Goal: Task Accomplishment & Management: Manage account settings

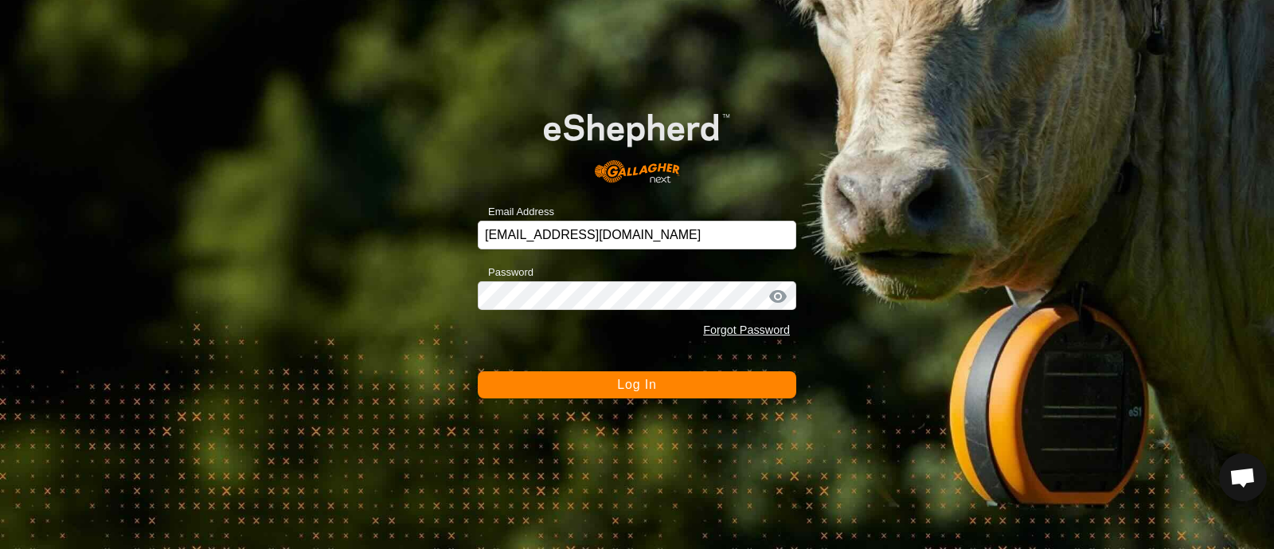
click at [670, 389] on button "Log In" at bounding box center [637, 384] width 318 height 27
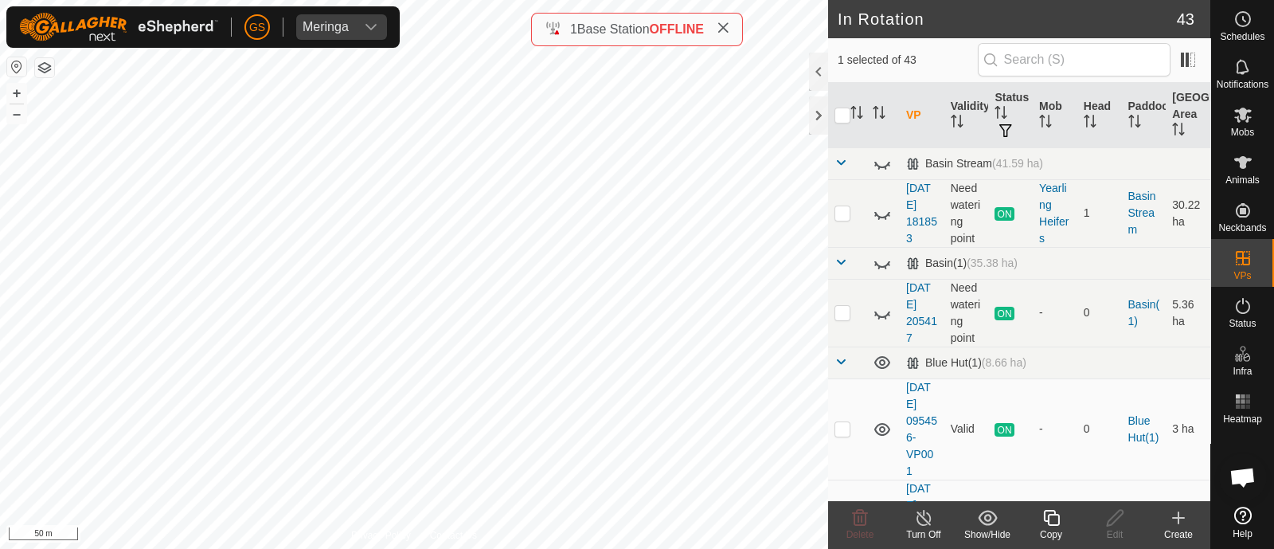
click at [1046, 527] on div "Copy" at bounding box center [1051, 534] width 64 height 14
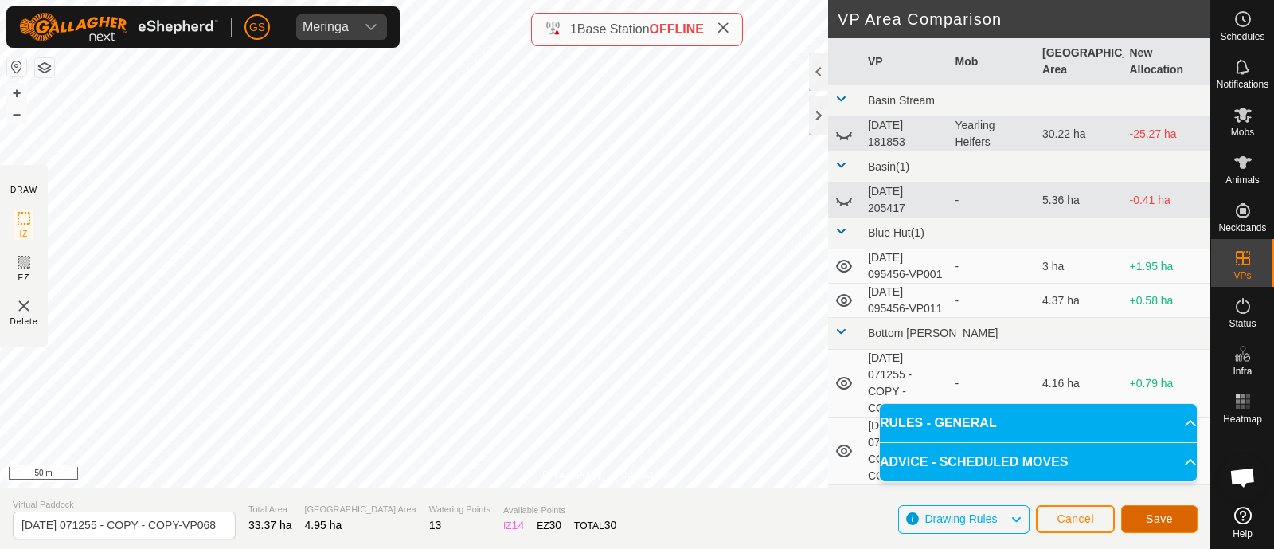
click at [1163, 516] on span "Save" at bounding box center [1159, 518] width 27 height 13
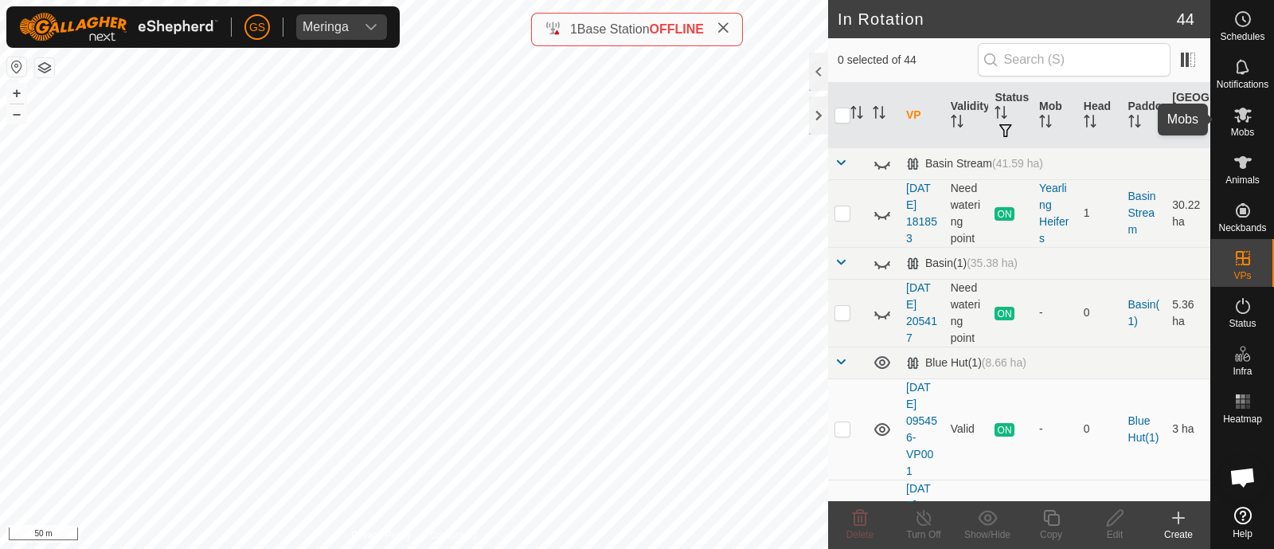
click at [1238, 117] on icon at bounding box center [1242, 114] width 19 height 19
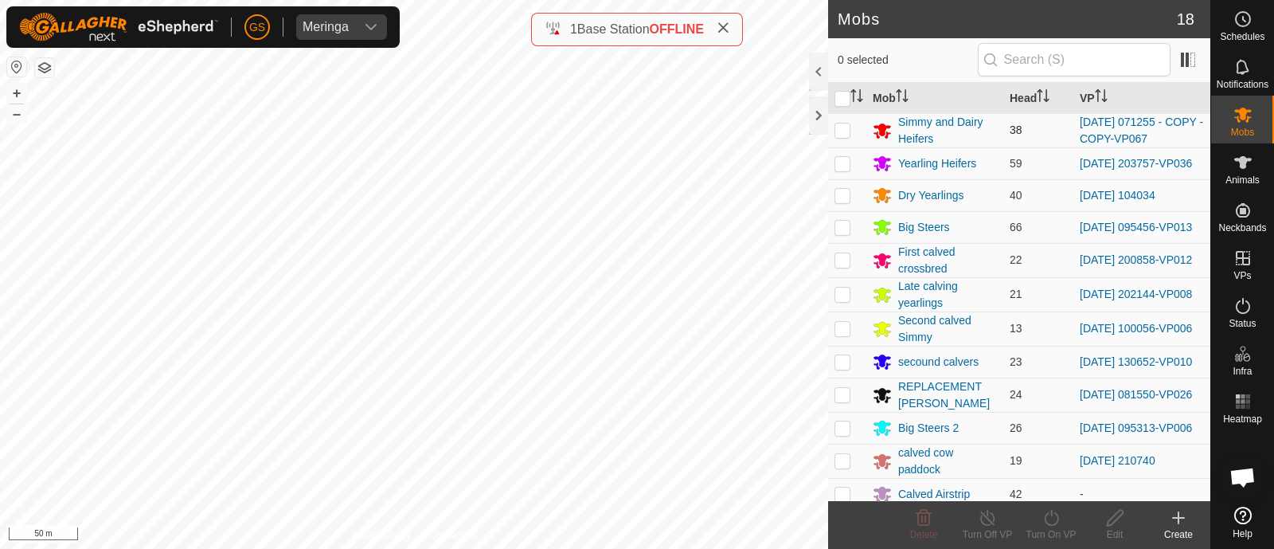
click at [841, 126] on p-checkbox at bounding box center [842, 129] width 16 height 13
checkbox input "true"
click at [1049, 518] on icon at bounding box center [1051, 517] width 20 height 19
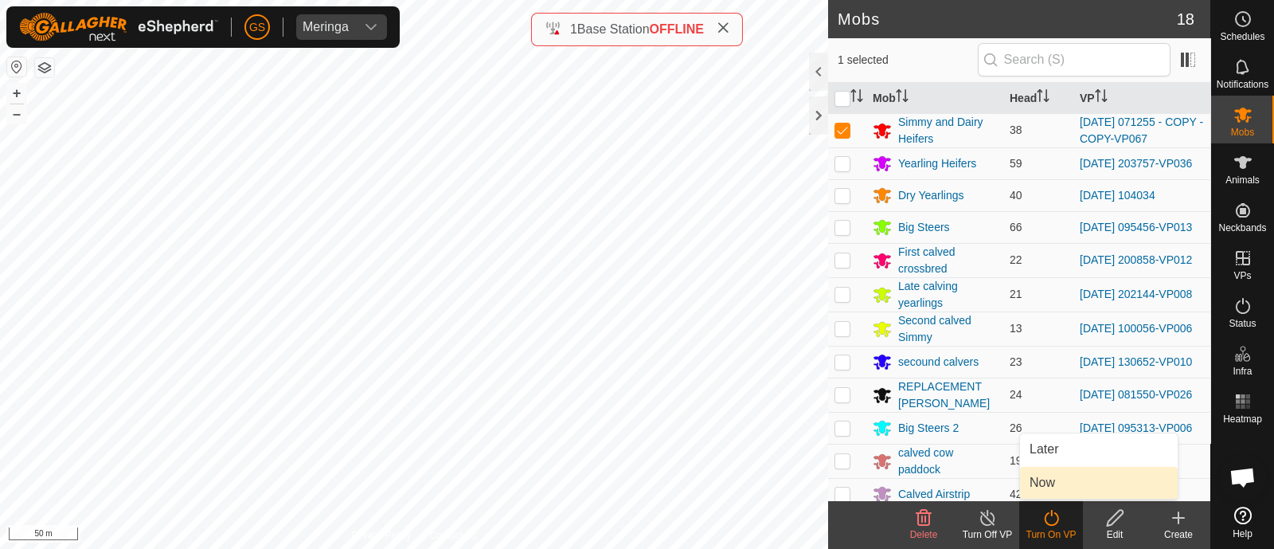
click at [1047, 488] on link "Now" at bounding box center [1099, 483] width 158 height 32
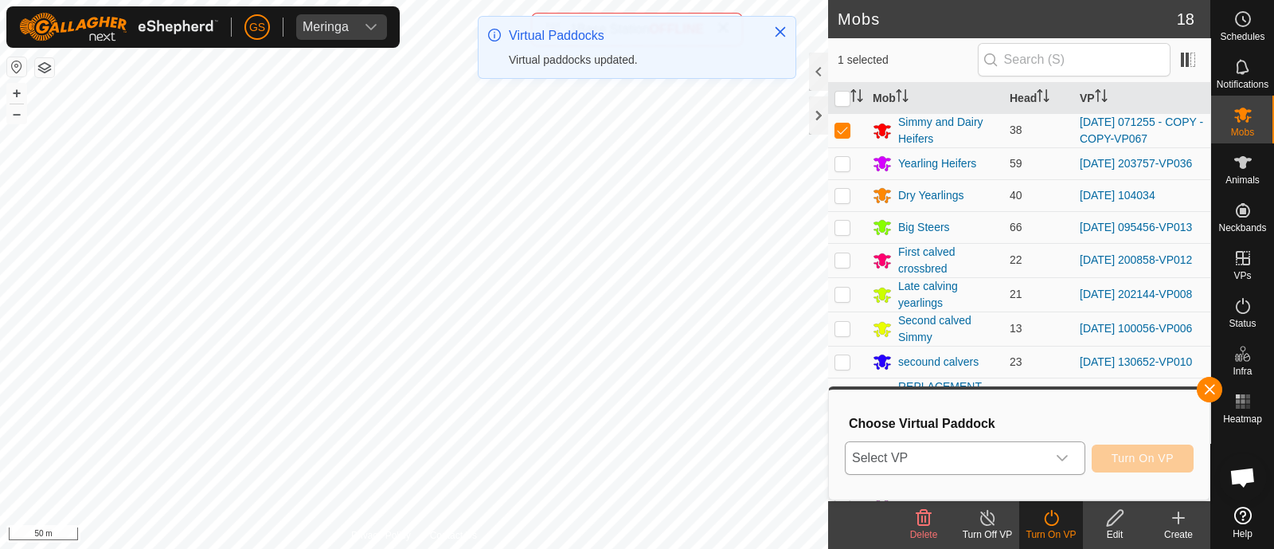
click at [1047, 461] on div "dropdown trigger" at bounding box center [1062, 458] width 32 height 32
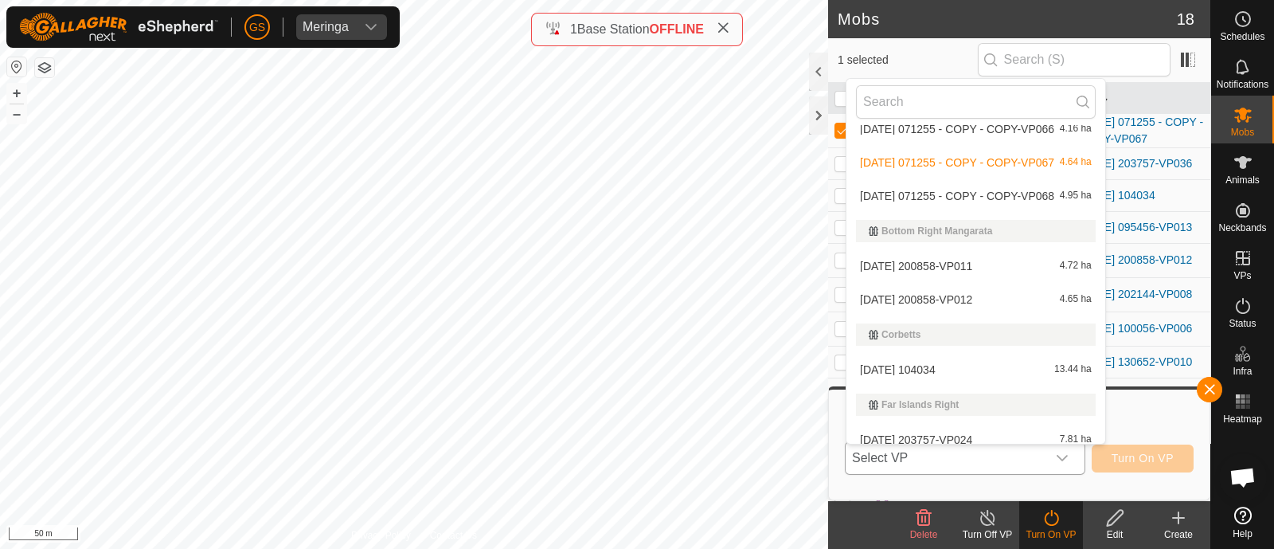
scroll to position [226, 0]
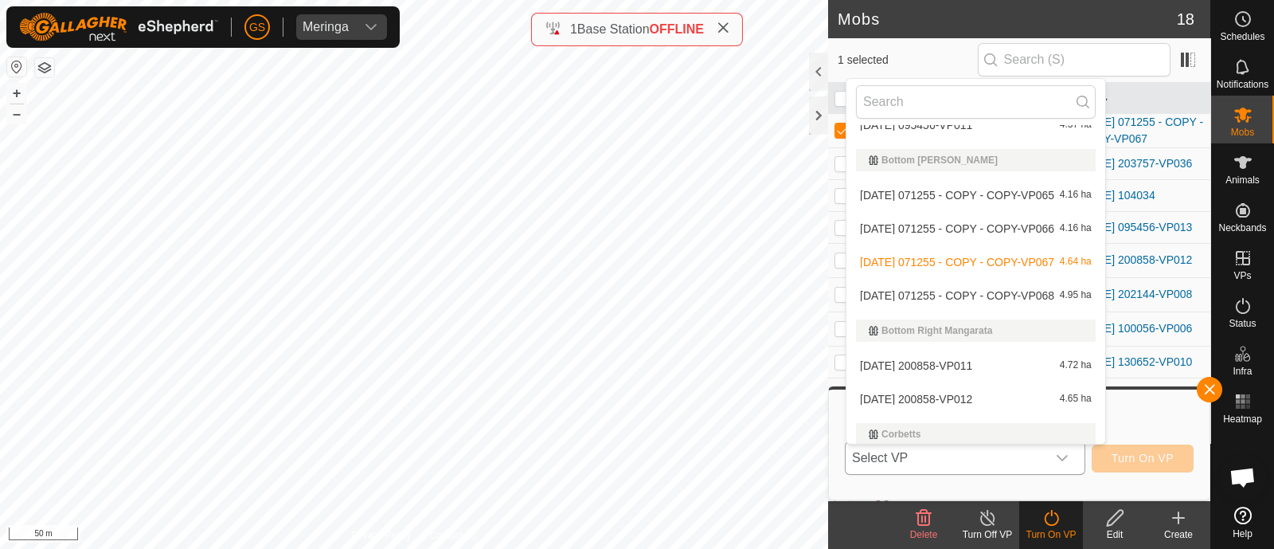
click at [979, 291] on li "[DATE] 071255 - COPY - COPY-VP068 4.95 ha" at bounding box center [975, 295] width 259 height 32
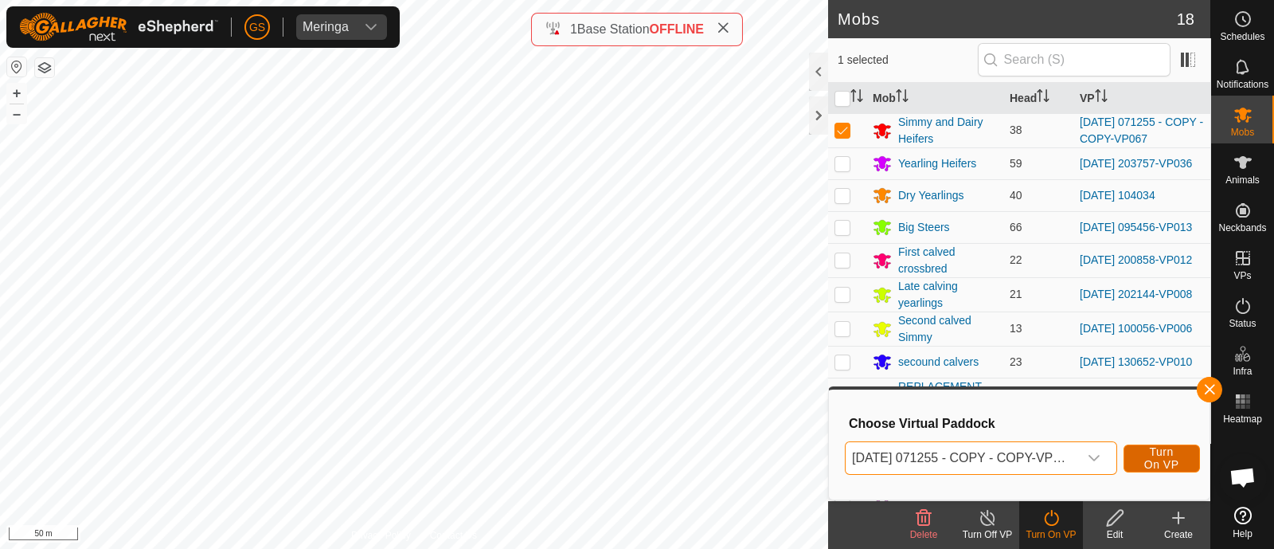
click at [1157, 458] on span "Turn On VP" at bounding box center [1161, 457] width 37 height 25
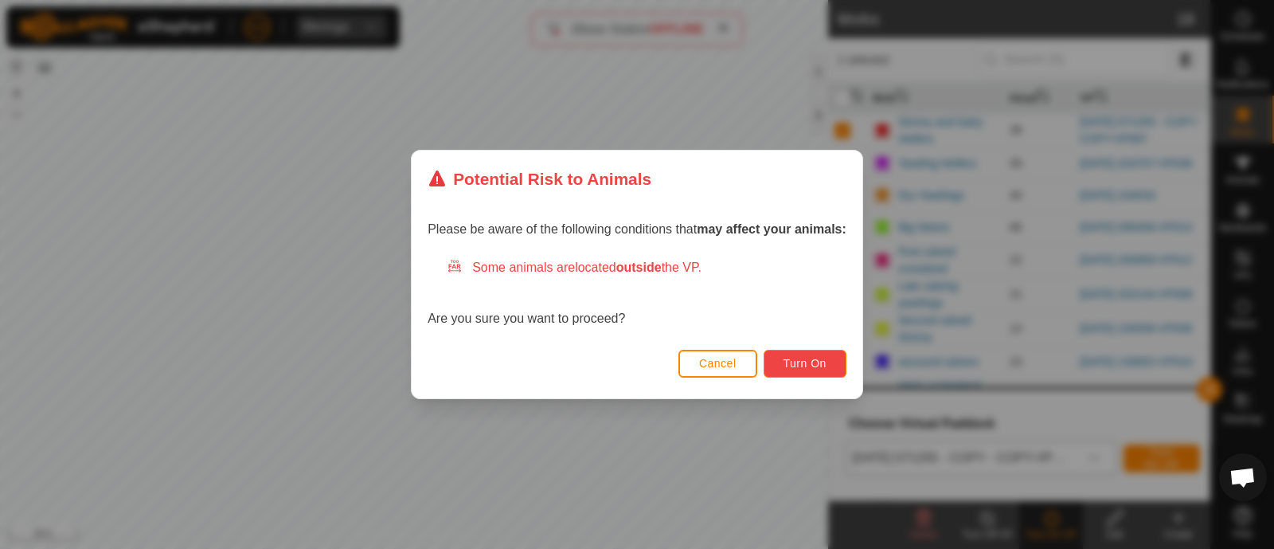
click at [818, 361] on span "Turn On" at bounding box center [804, 363] width 43 height 13
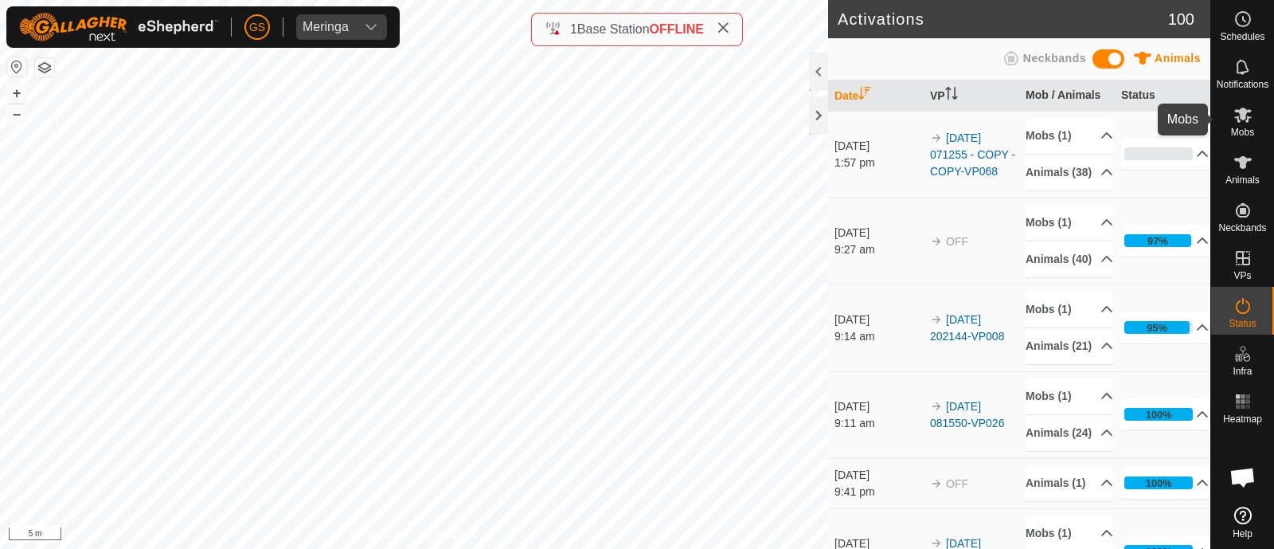
click at [1246, 108] on icon at bounding box center [1242, 114] width 19 height 19
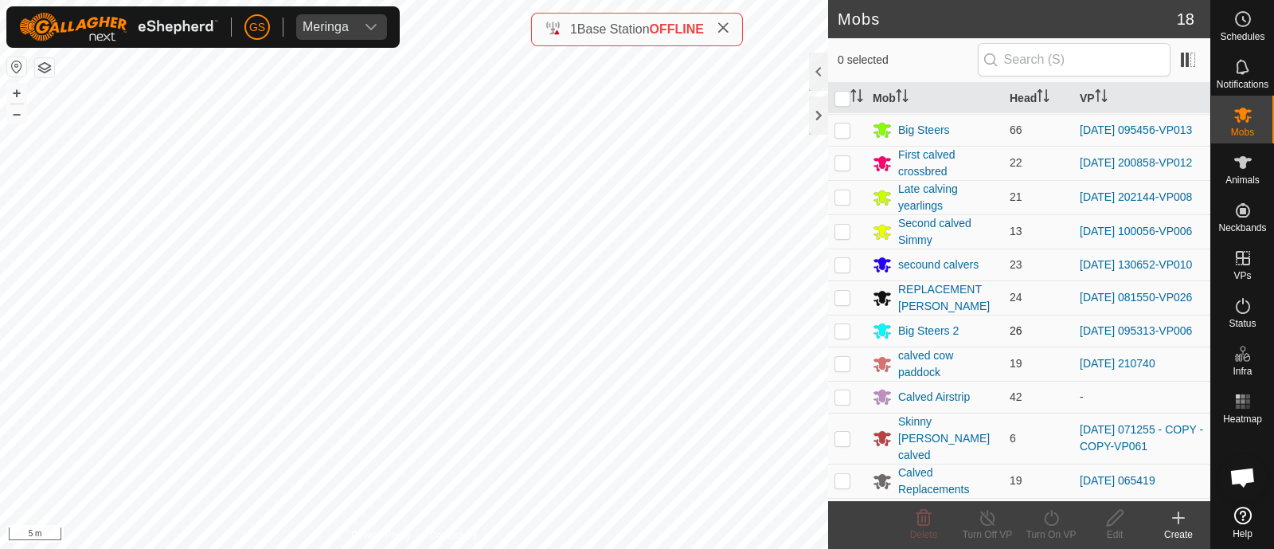
scroll to position [212, 0]
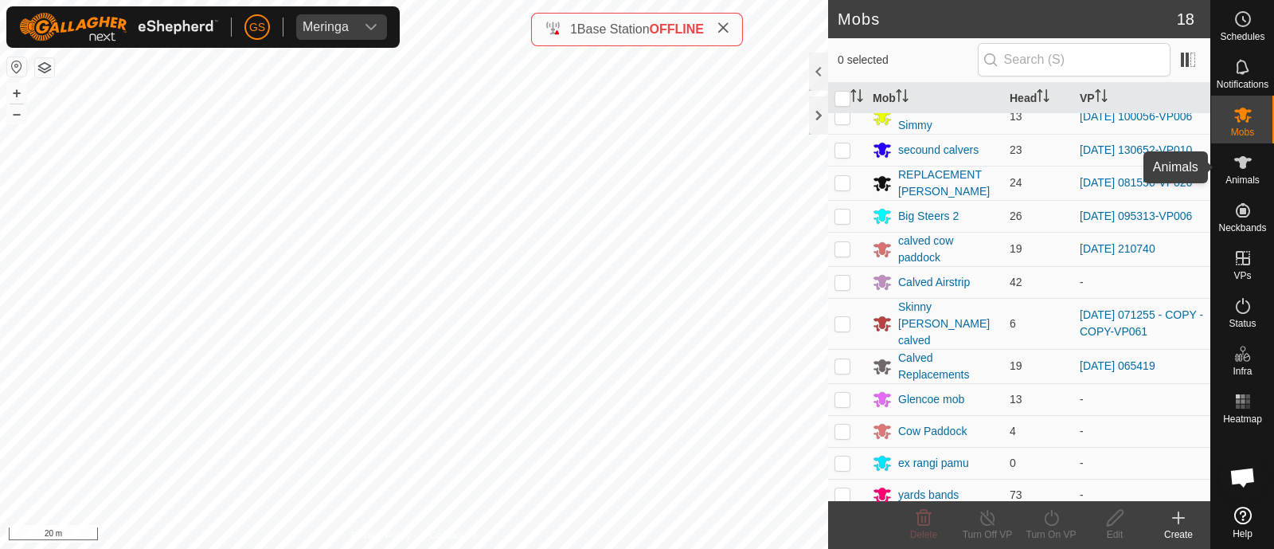
click at [1240, 160] on icon at bounding box center [1243, 162] width 18 height 13
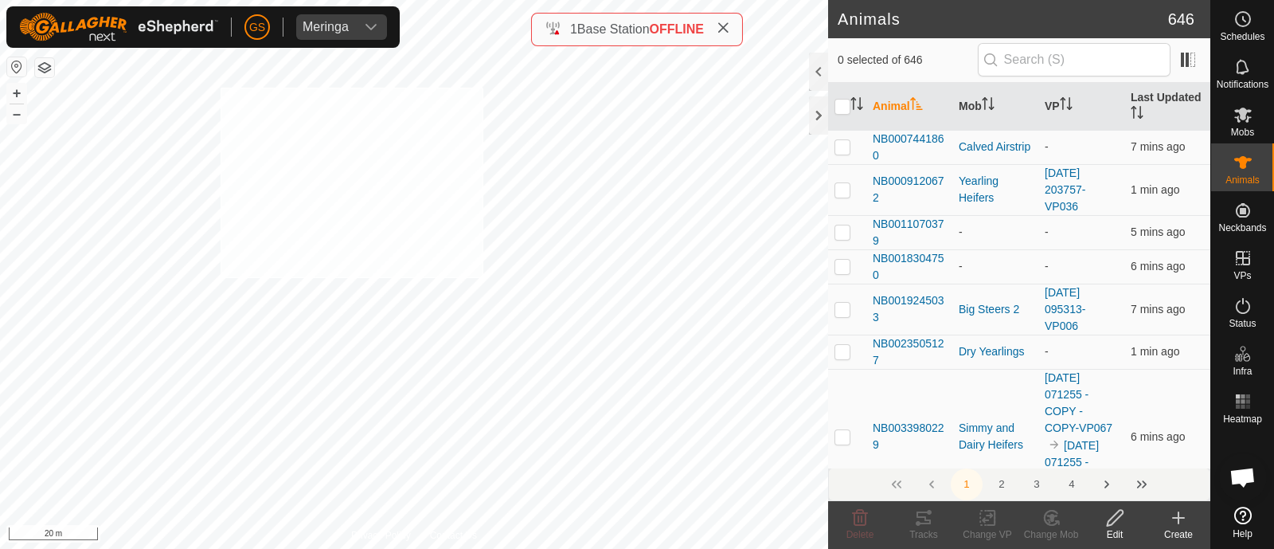
checkbox input "true"
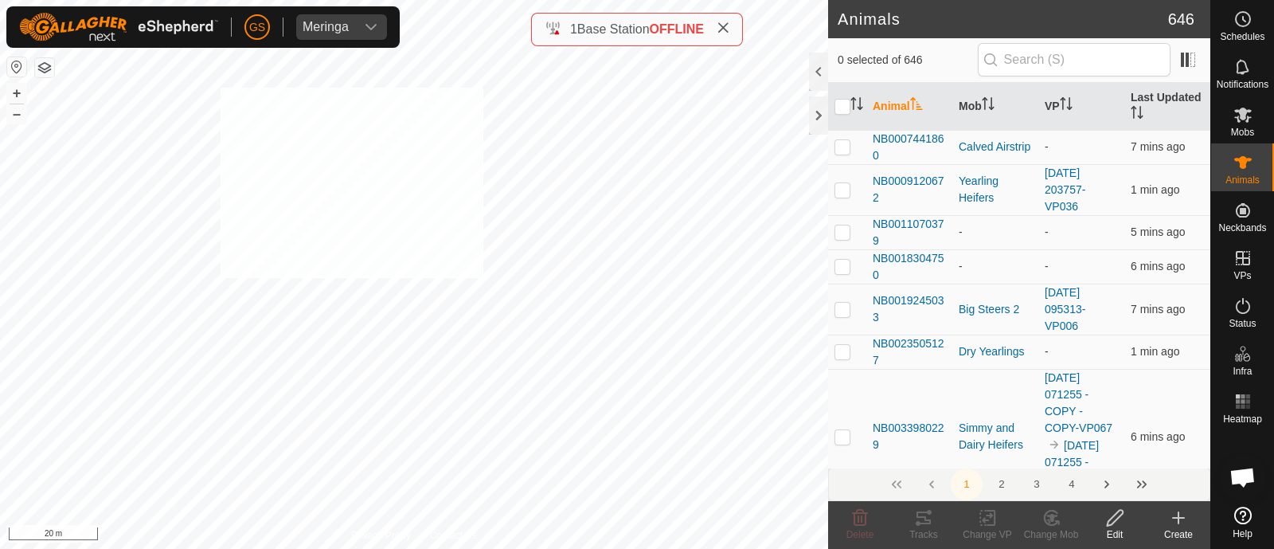
checkbox input "true"
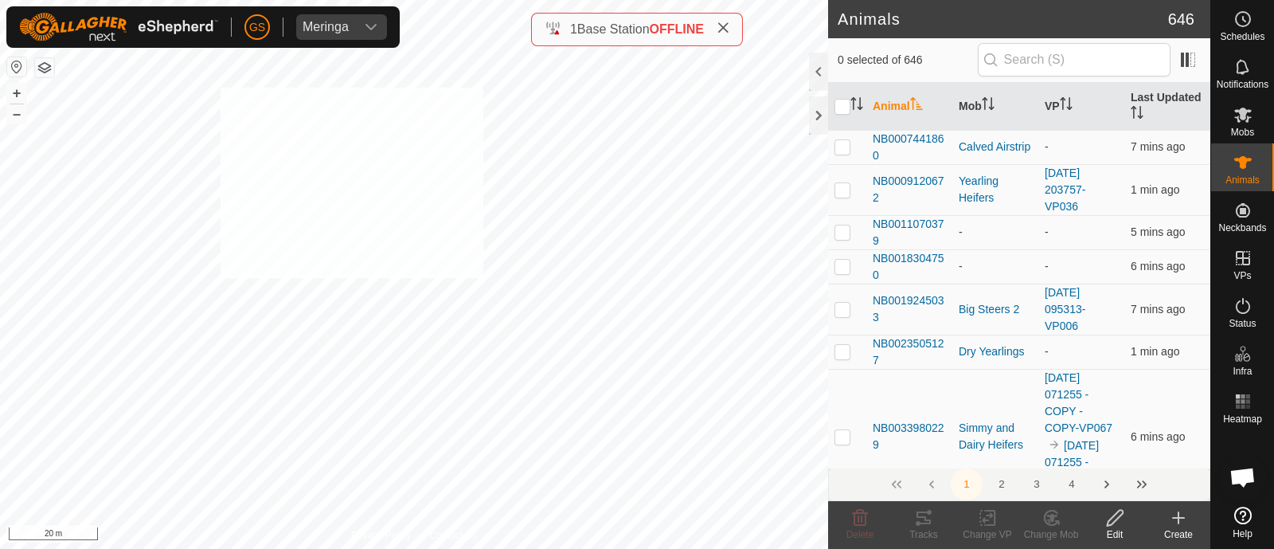
checkbox input "true"
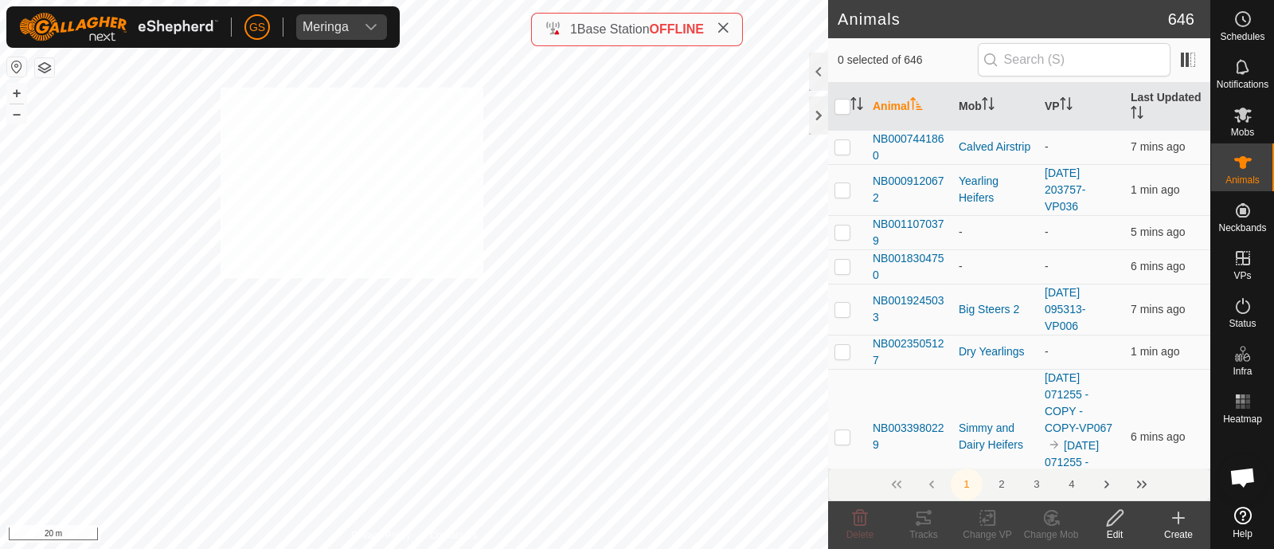
checkbox input "true"
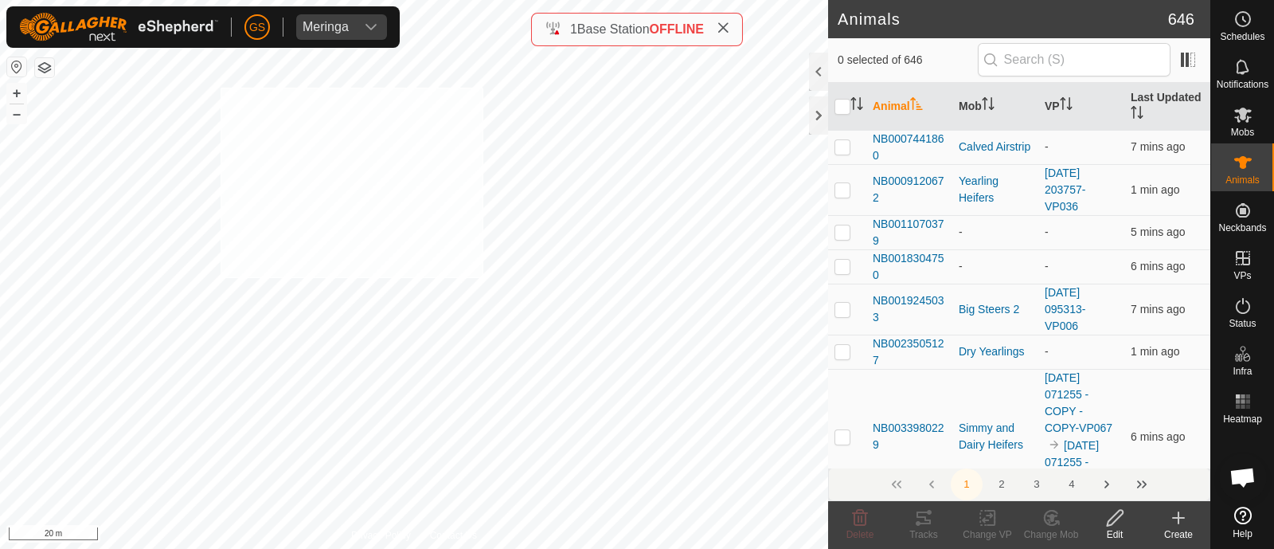
checkbox input "true"
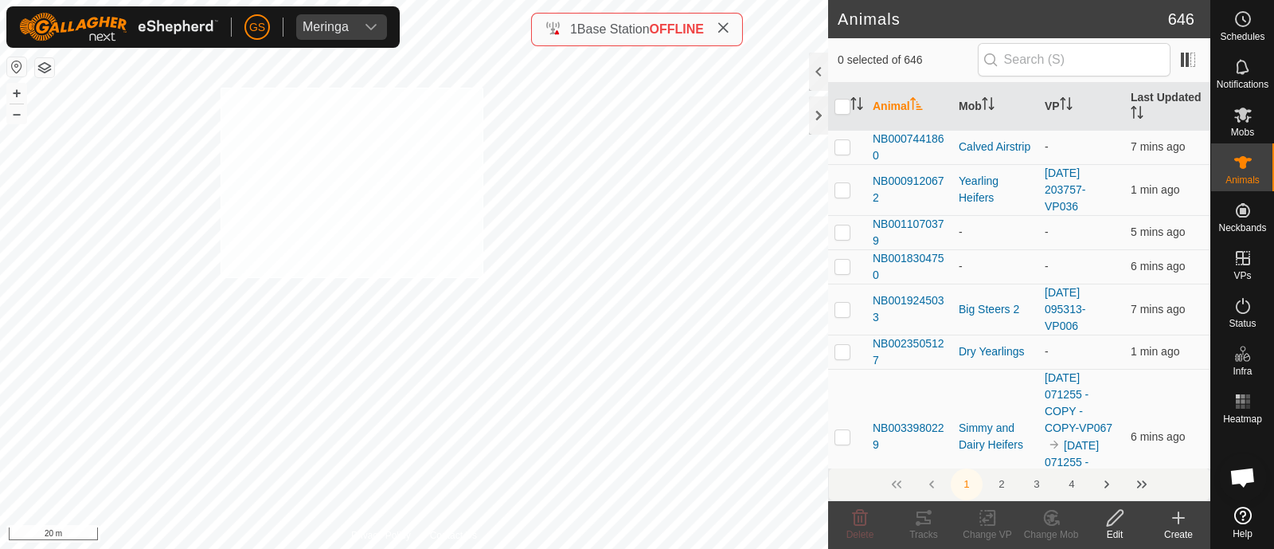
checkbox input "true"
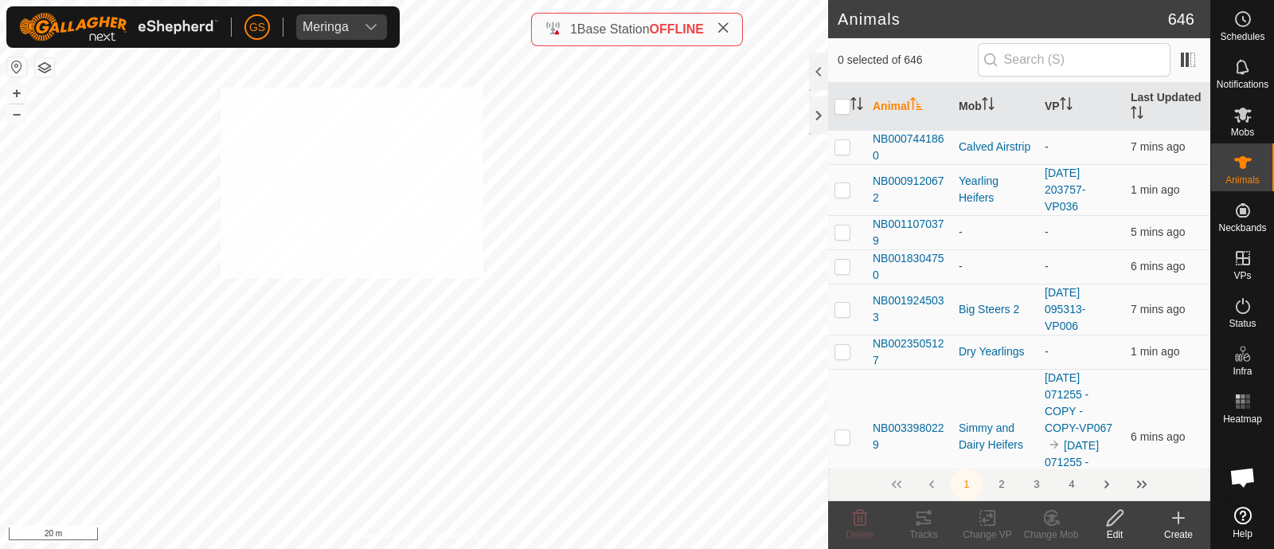
checkbox input "true"
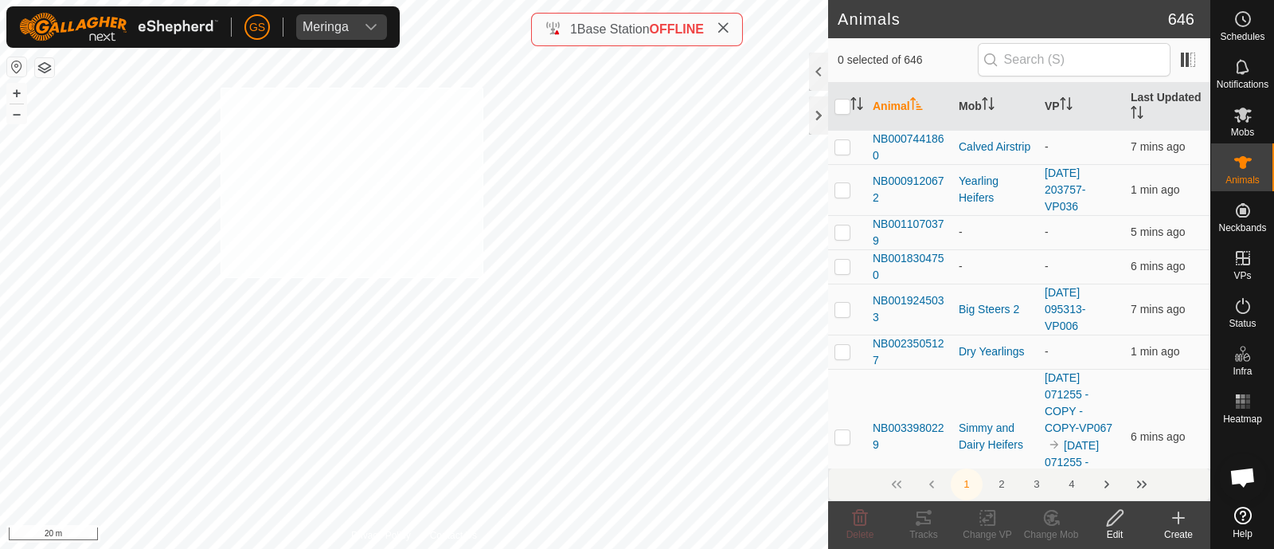
checkbox input "true"
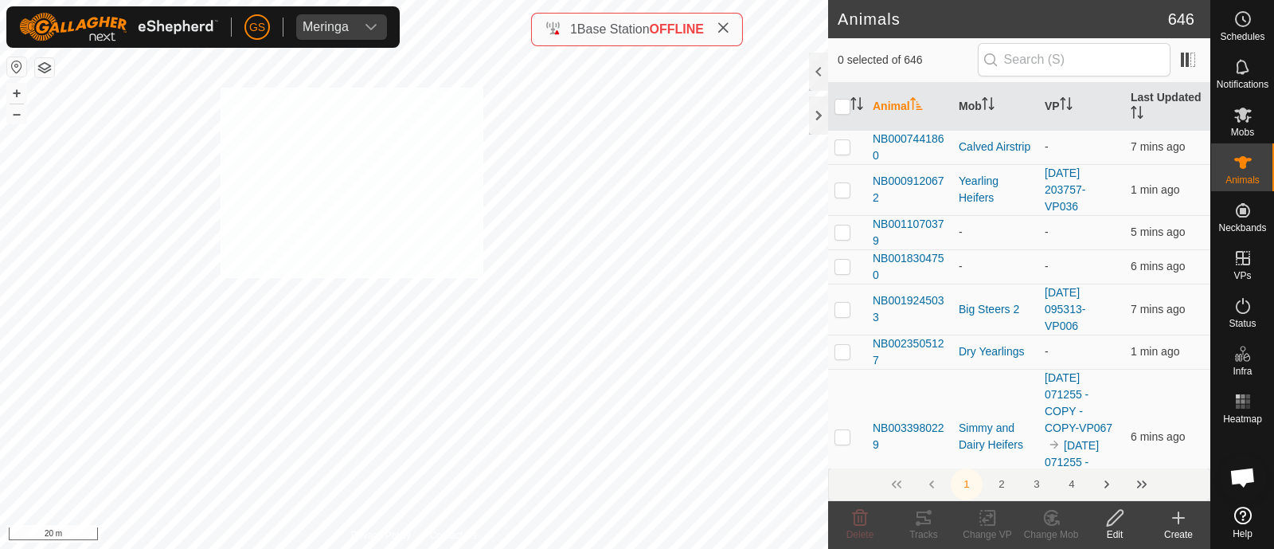
checkbox input "true"
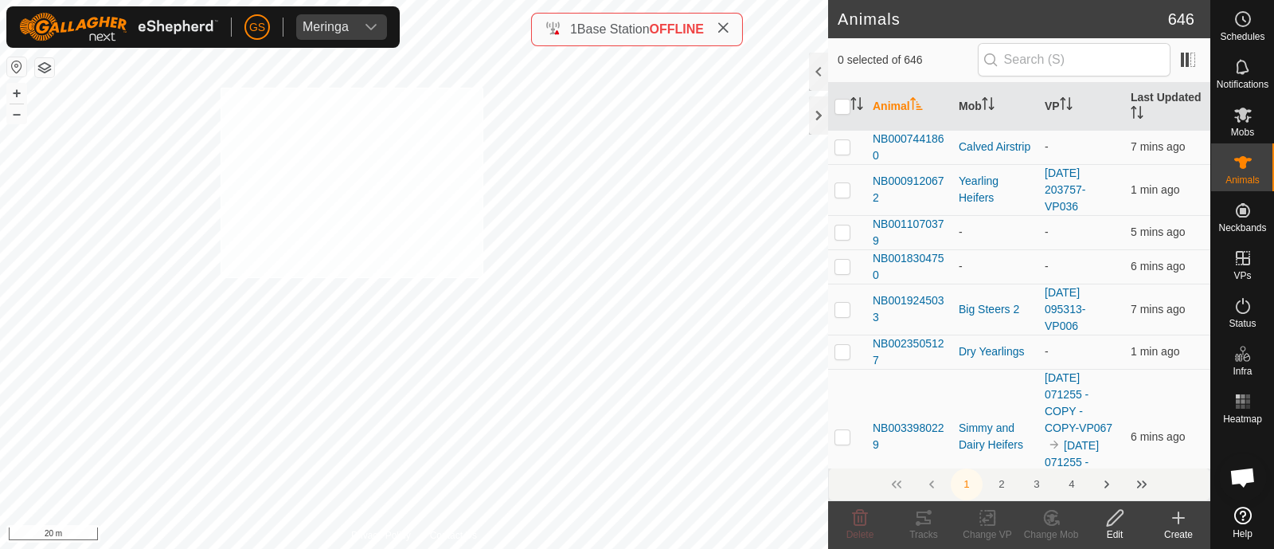
checkbox input "true"
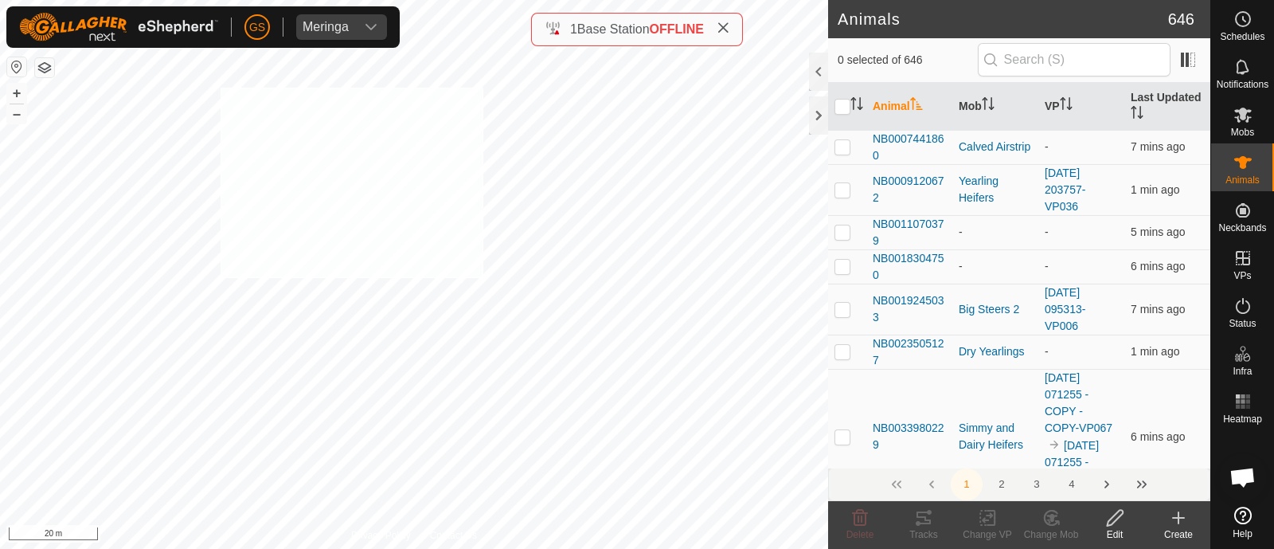
checkbox input "true"
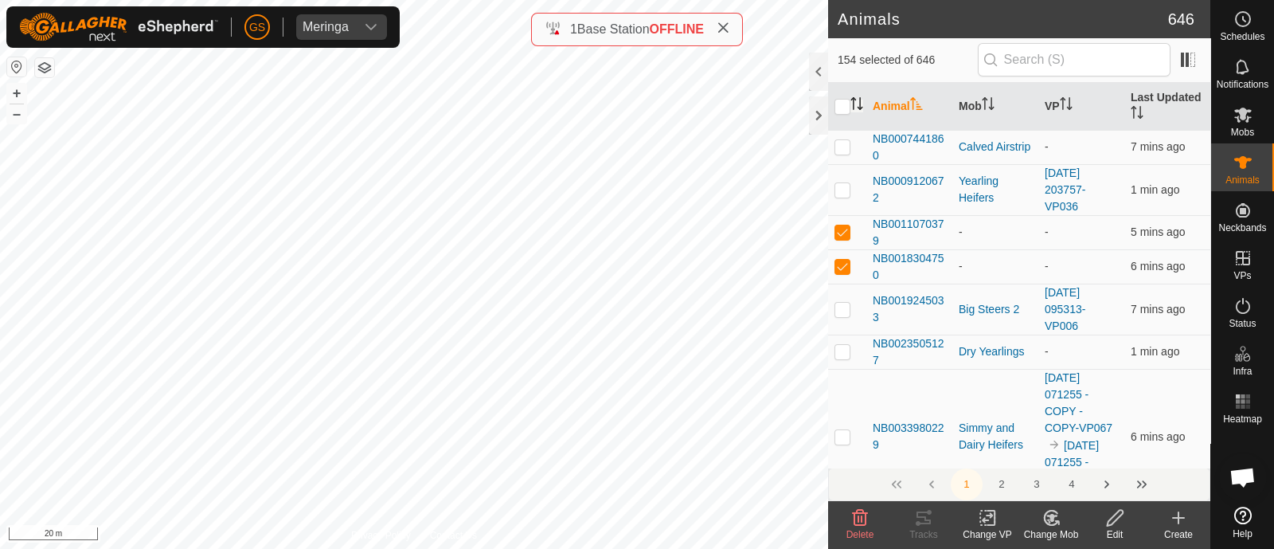
click at [857, 105] on icon "Activate to sort" at bounding box center [856, 103] width 13 height 13
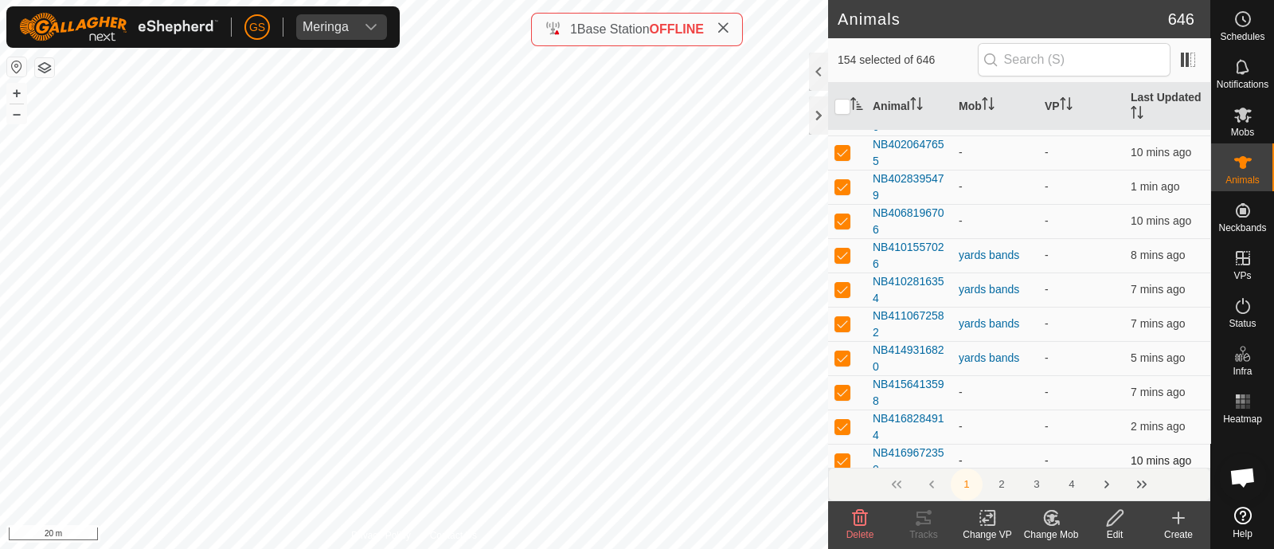
scroll to position [4777, 0]
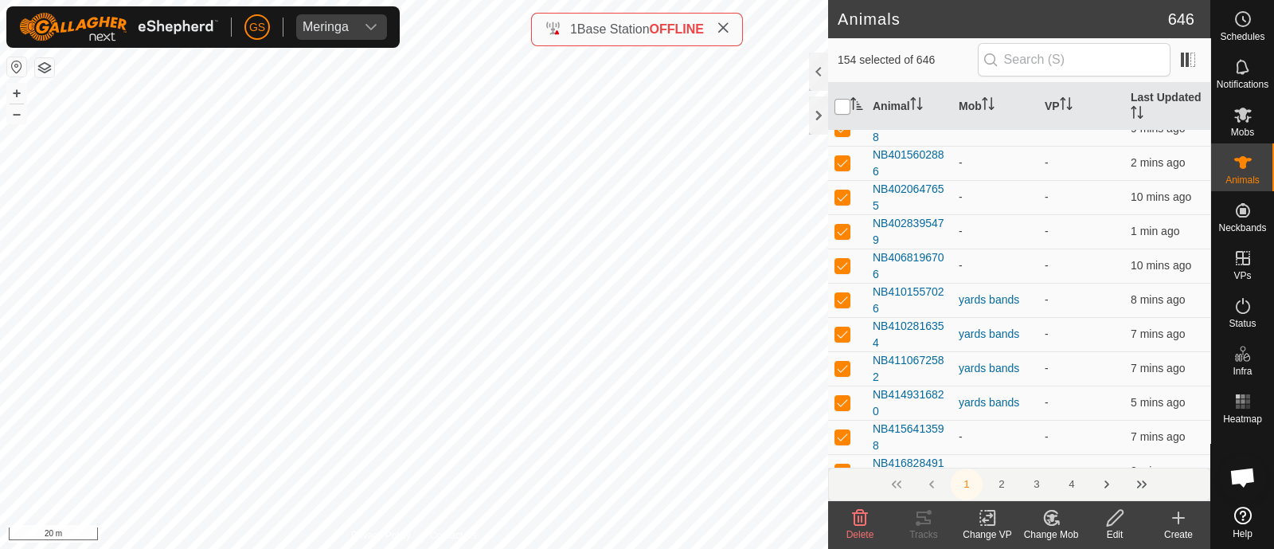
click at [846, 107] on input "checkbox" at bounding box center [842, 107] width 16 height 16
checkbox input "true"
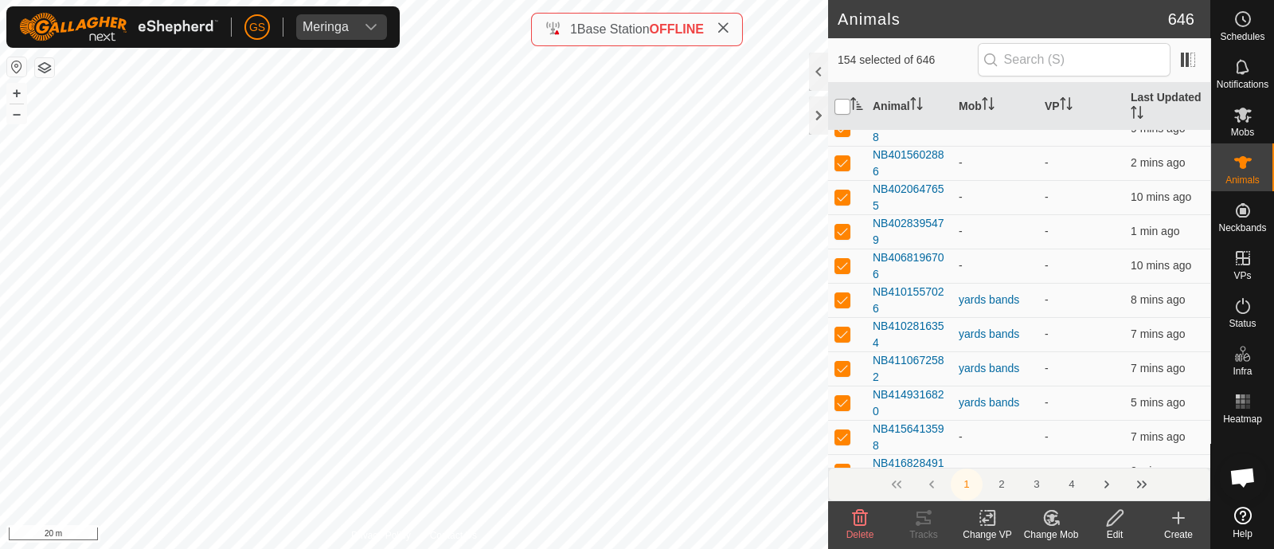
checkbox input "true"
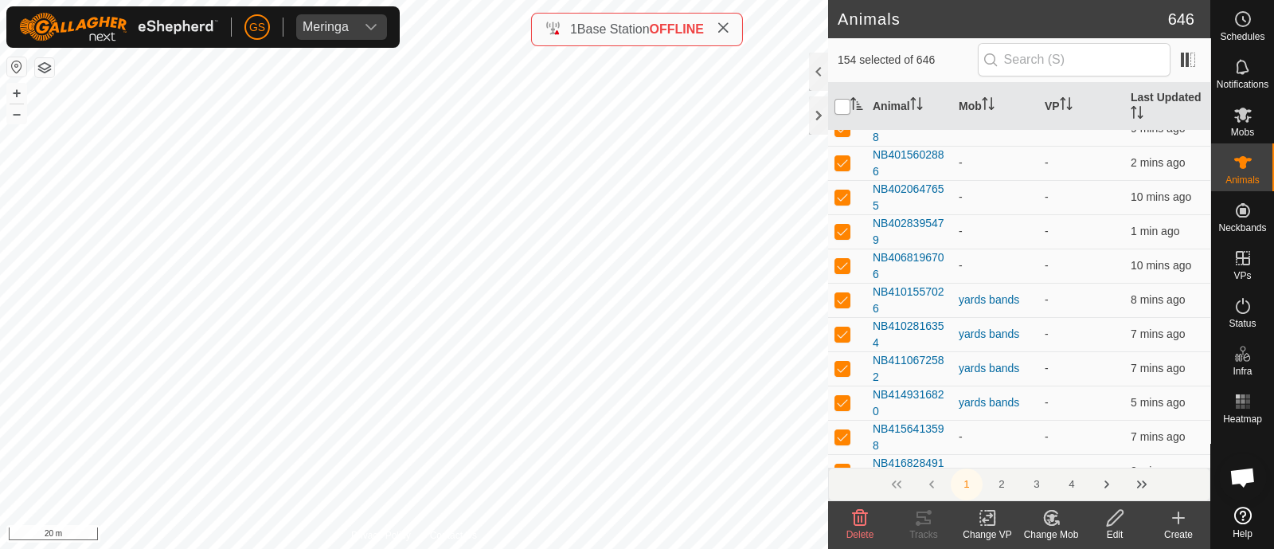
checkbox input "true"
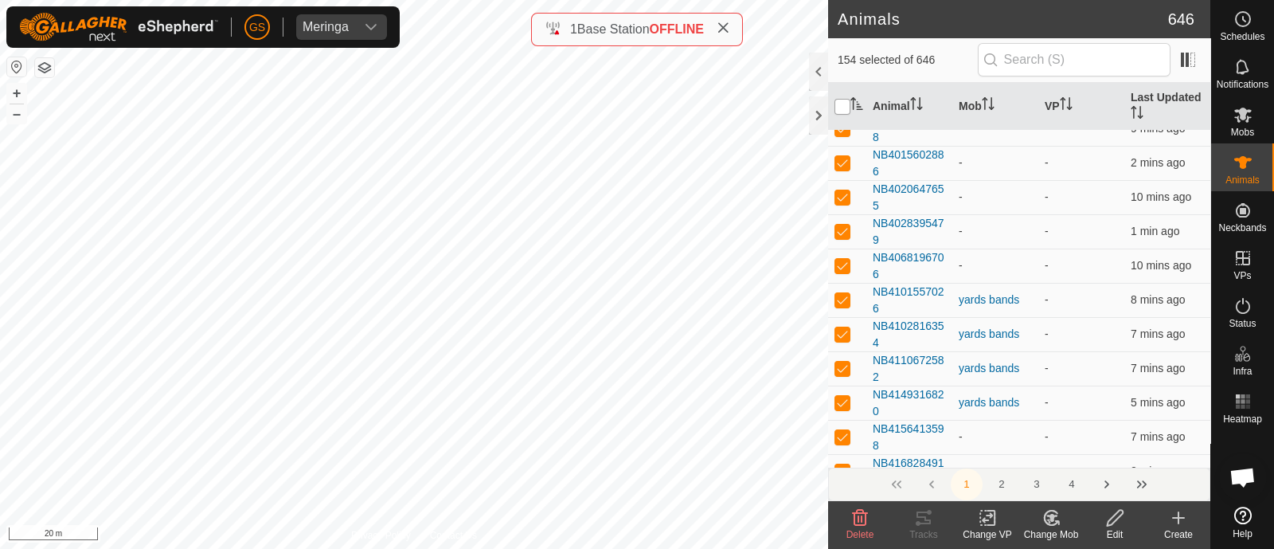
checkbox input "true"
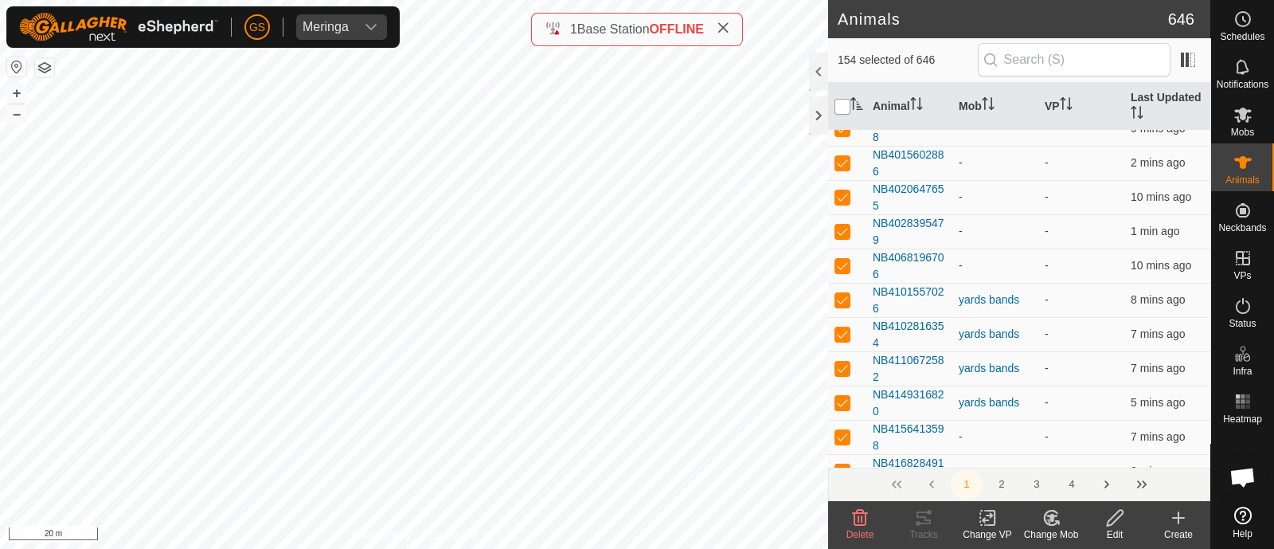
checkbox input "true"
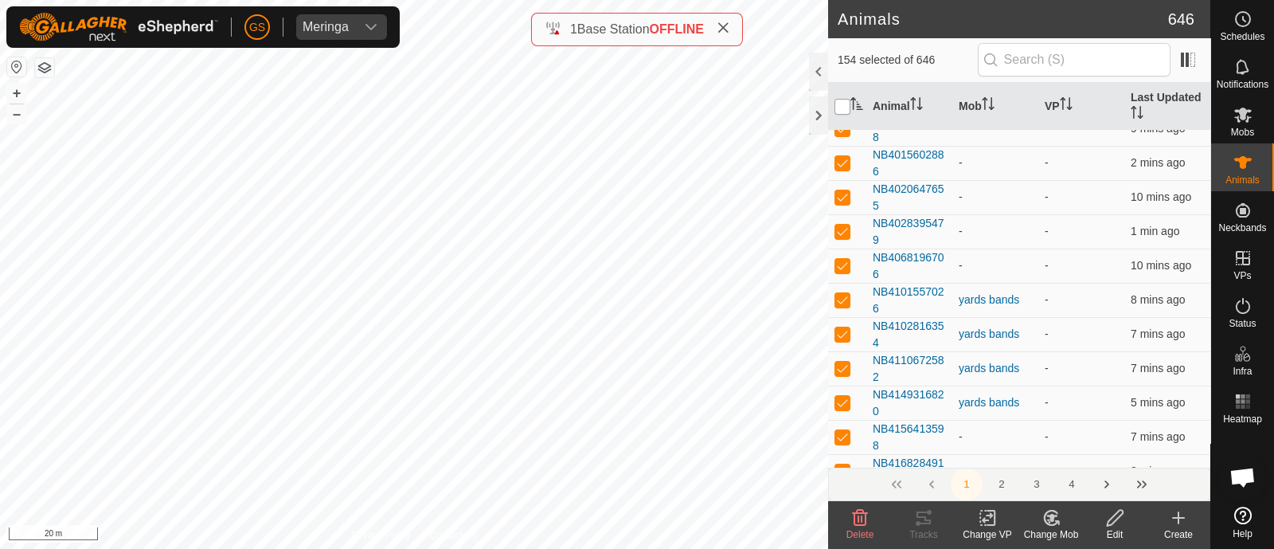
checkbox input "true"
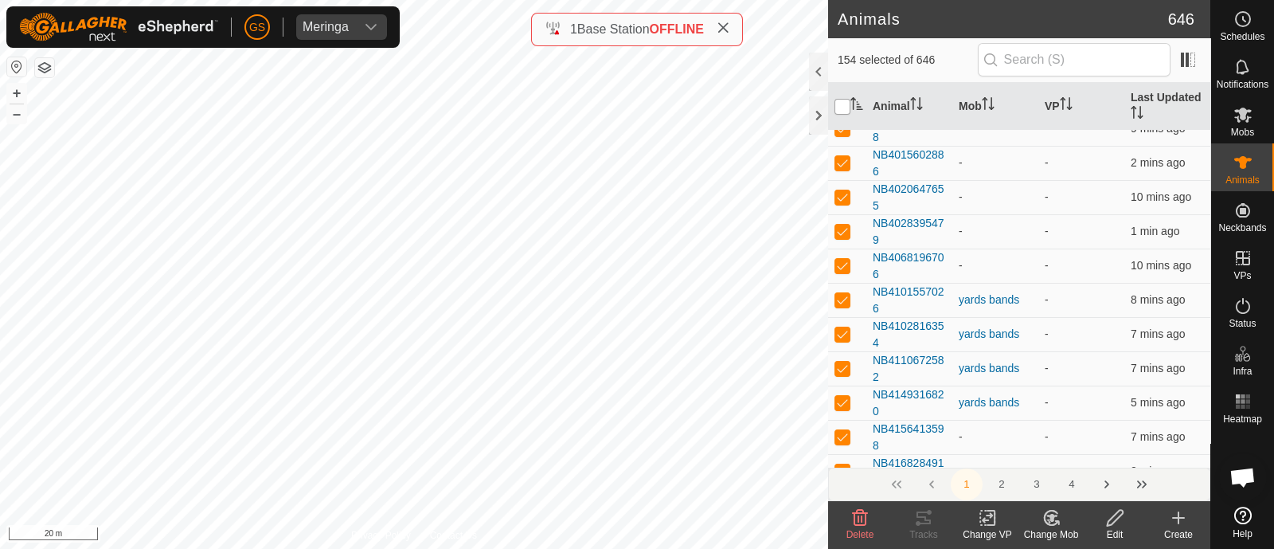
checkbox input "true"
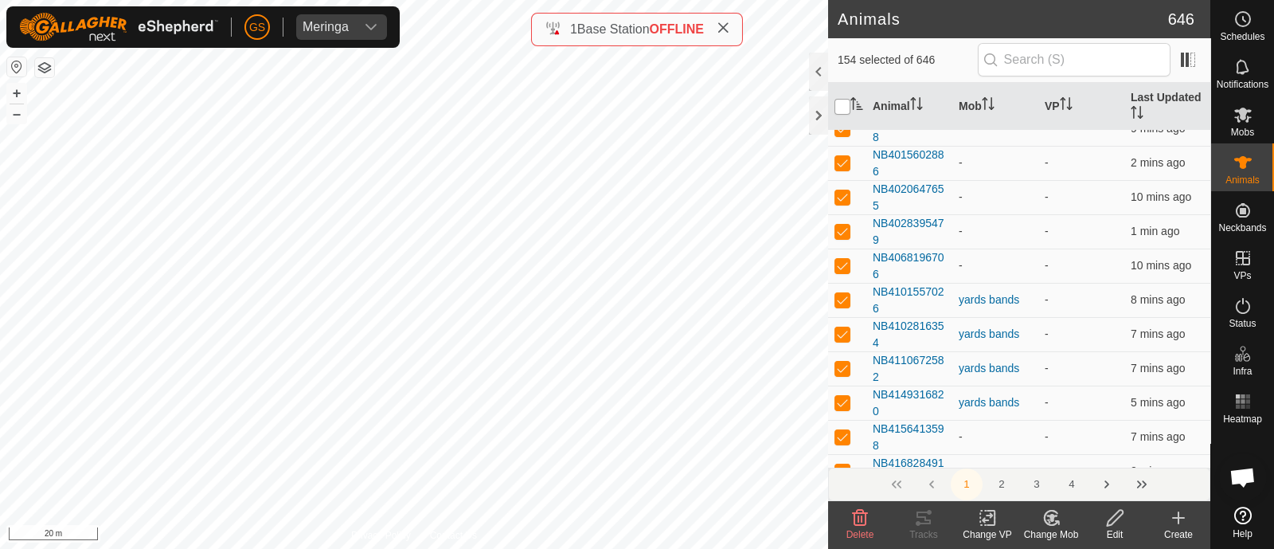
checkbox input "true"
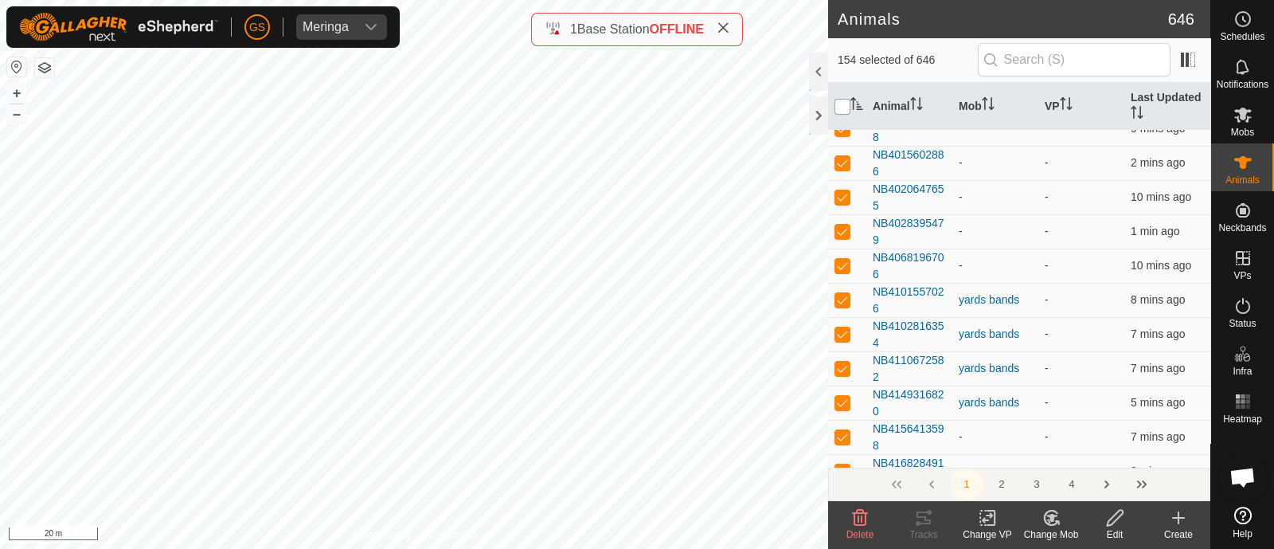
checkbox input "true"
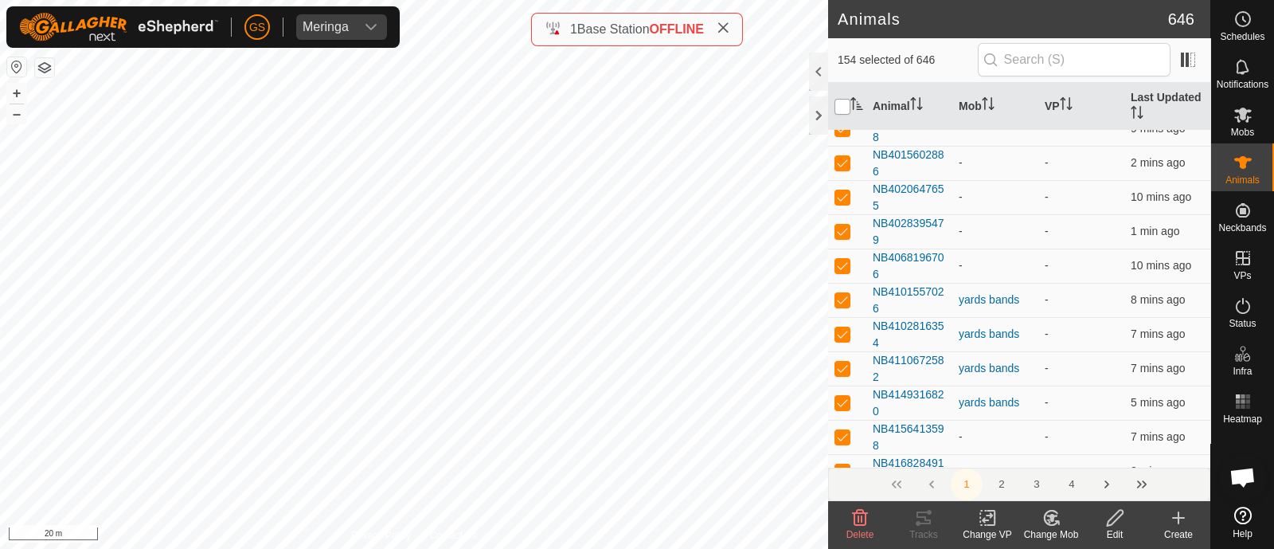
checkbox input "true"
click at [846, 107] on input "checkbox" at bounding box center [842, 107] width 16 height 16
checkbox input "false"
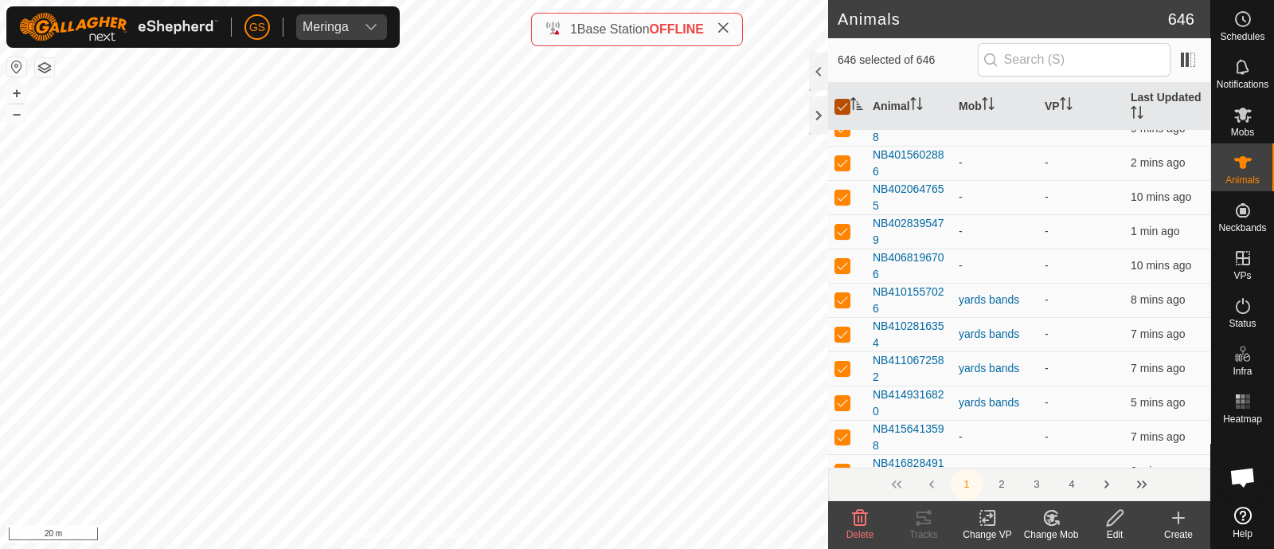
checkbox input "false"
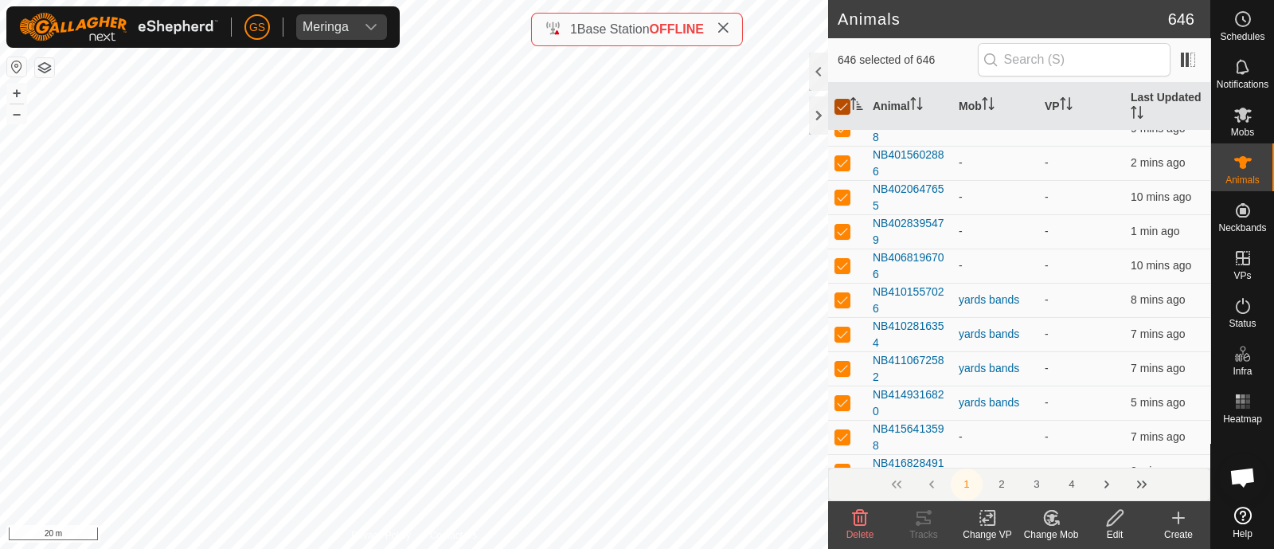
checkbox input "false"
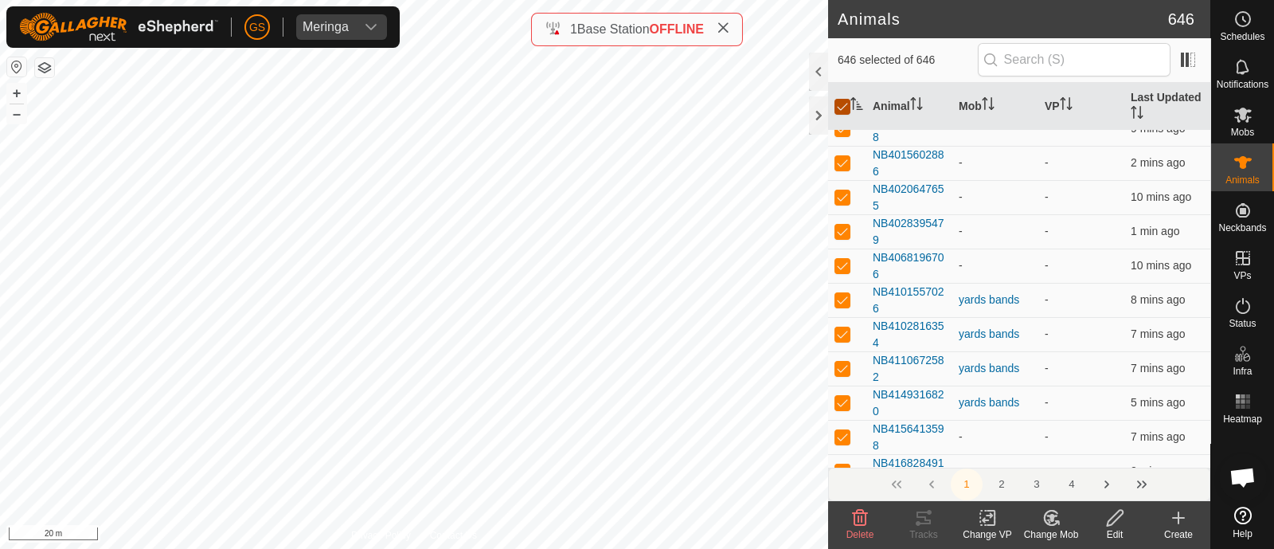
checkbox input "false"
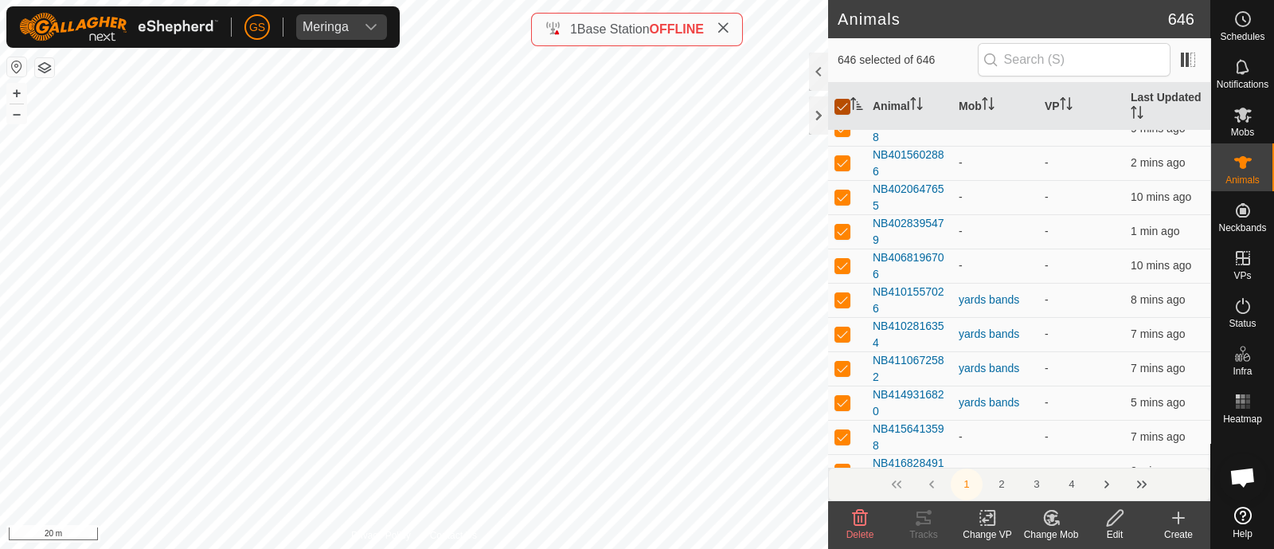
checkbox input "false"
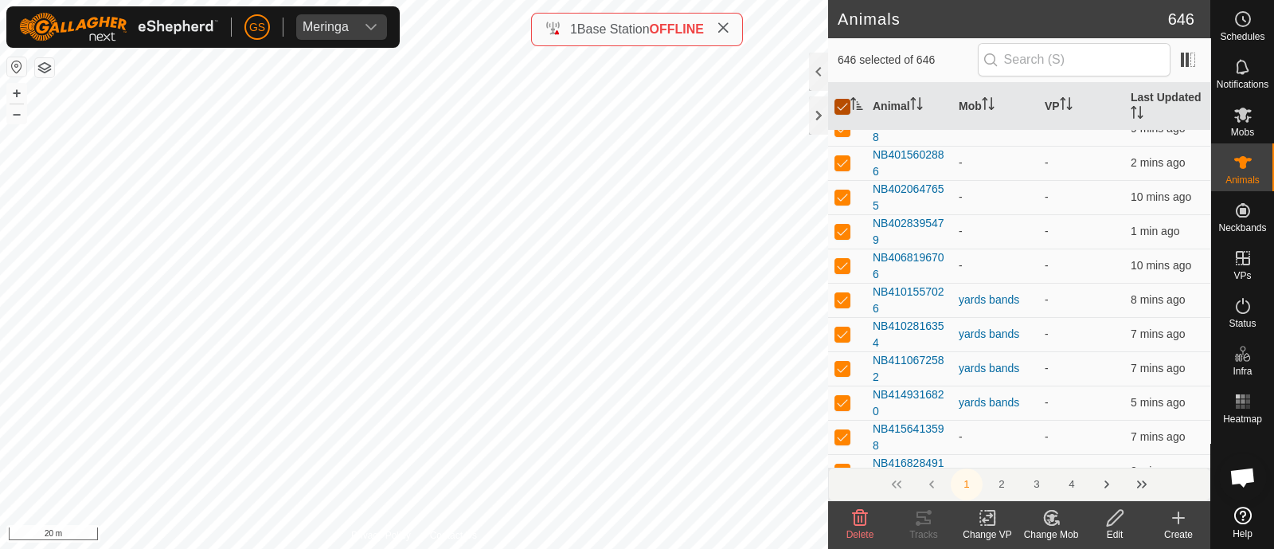
checkbox input "false"
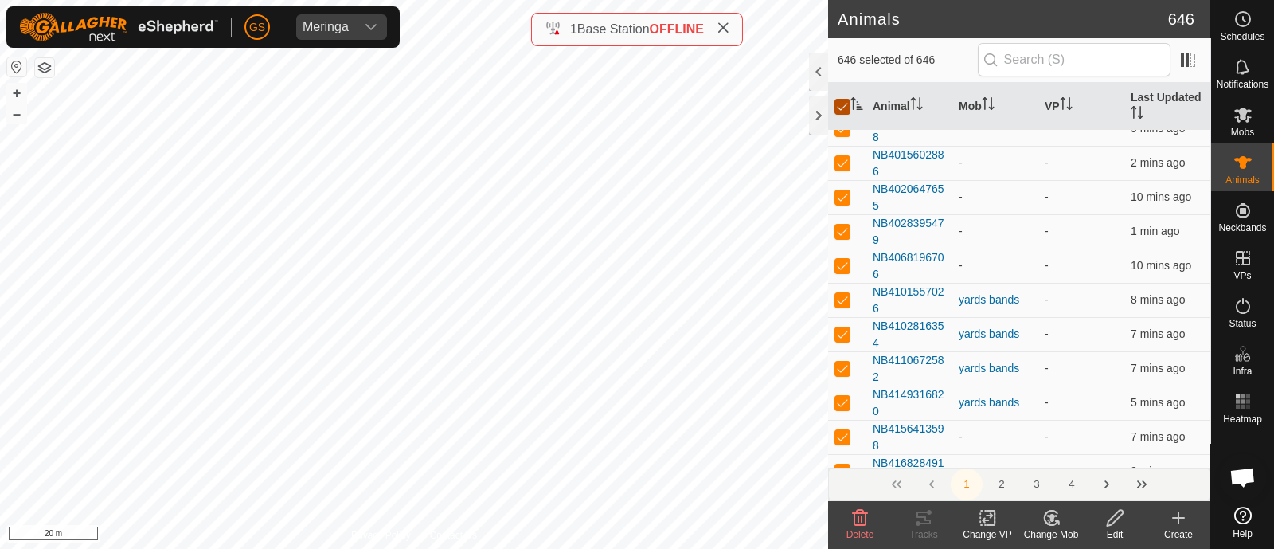
checkbox input "false"
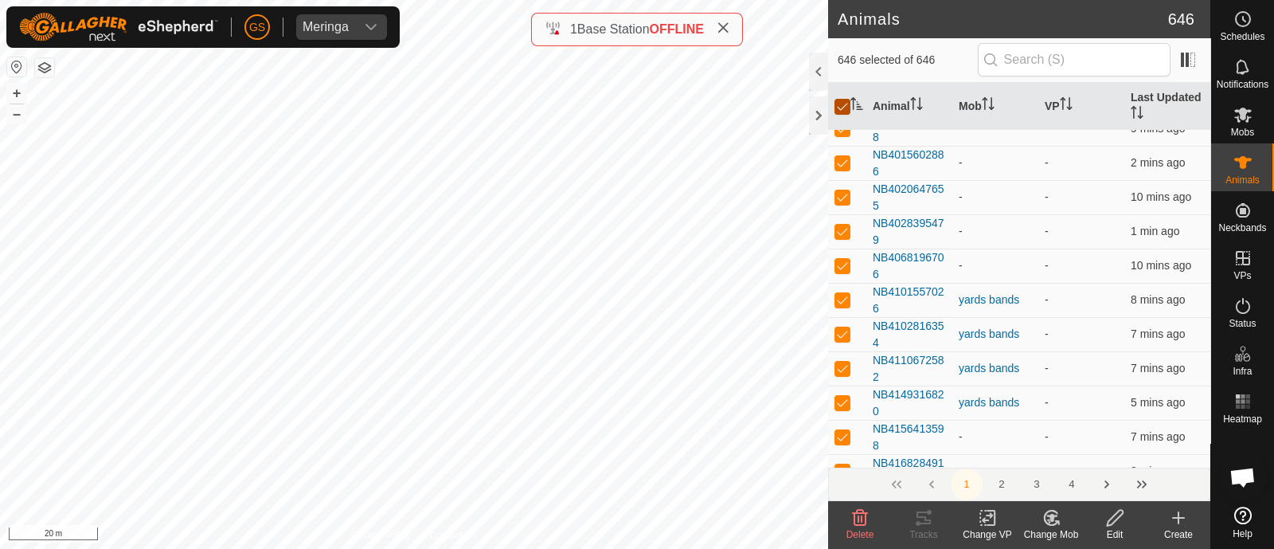
checkbox input "false"
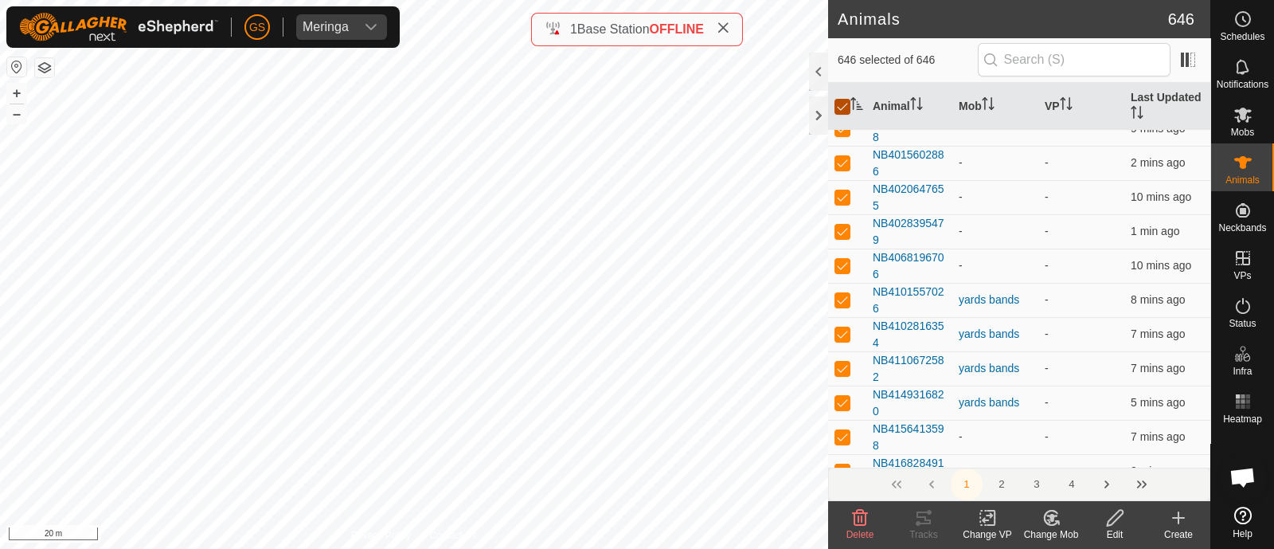
checkbox input "false"
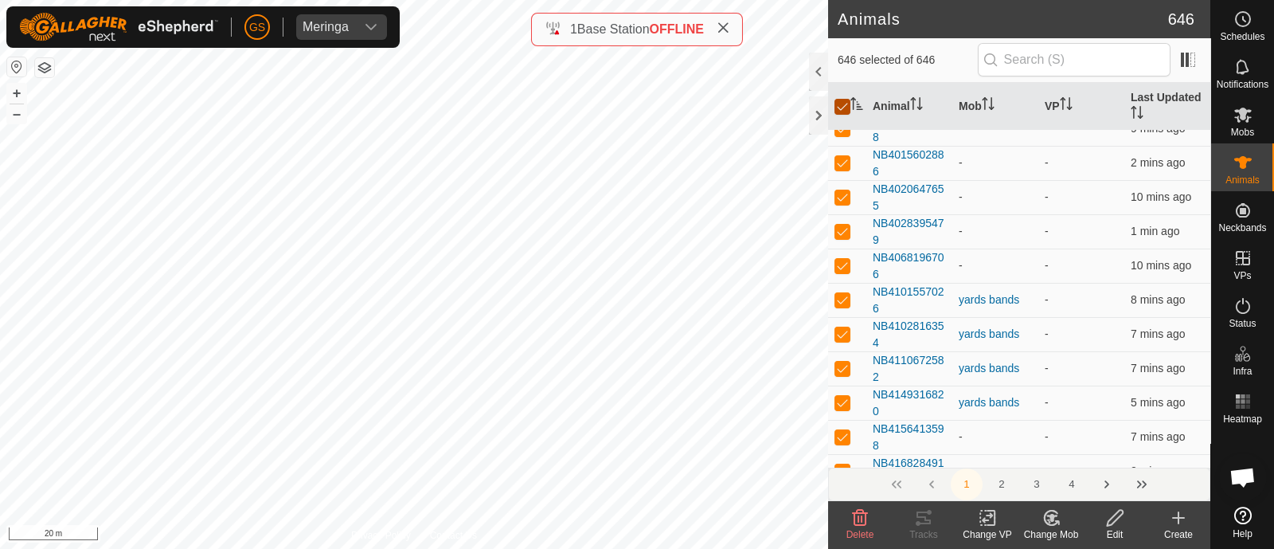
checkbox input "false"
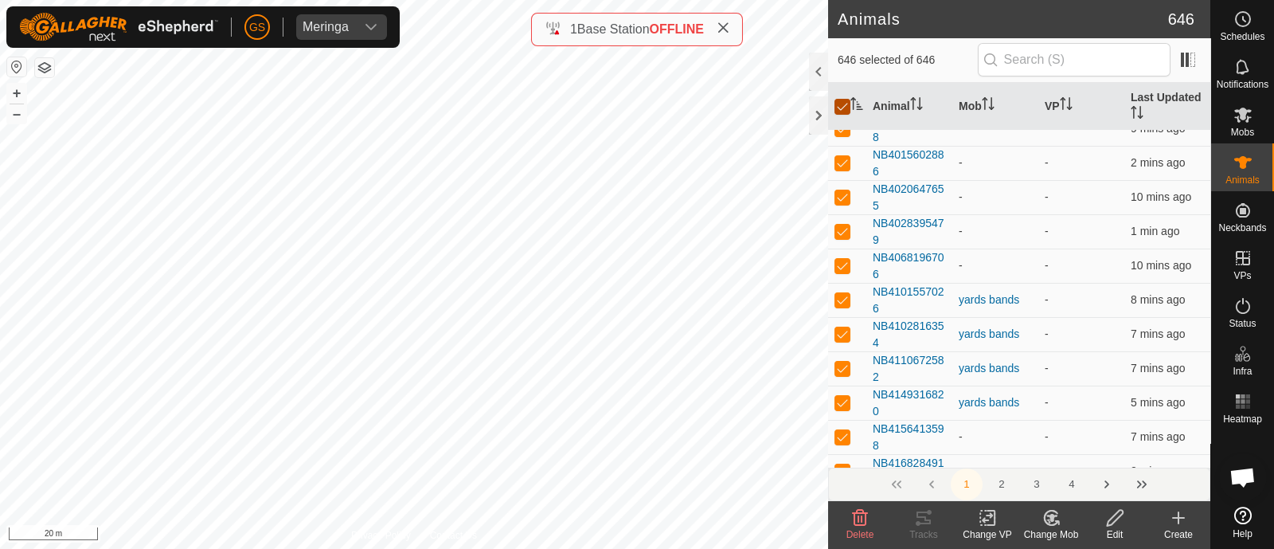
checkbox input "false"
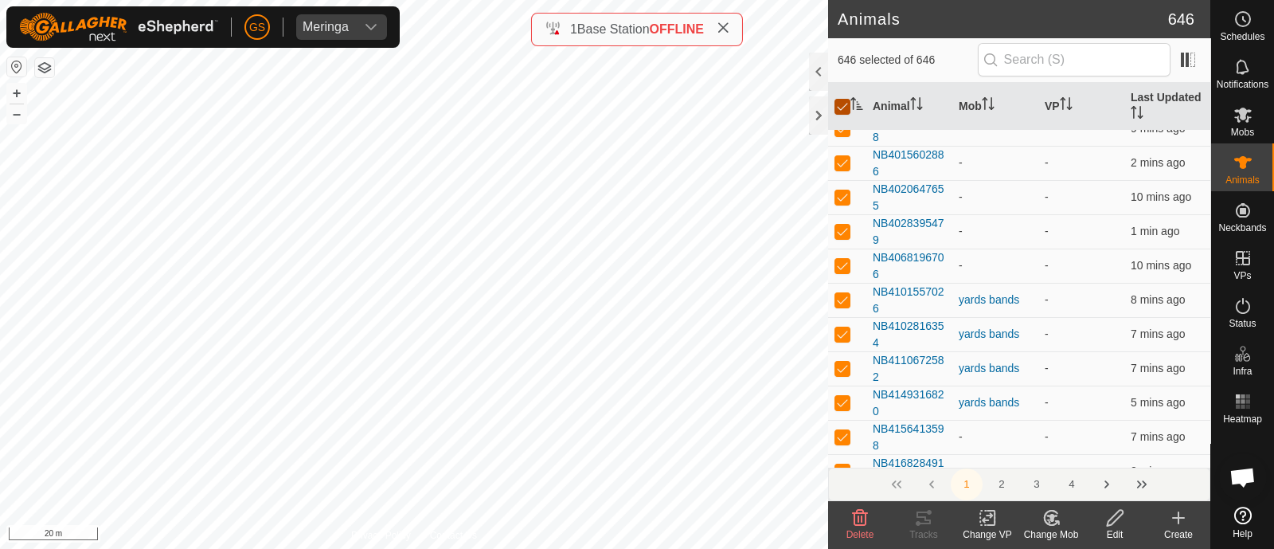
checkbox input "false"
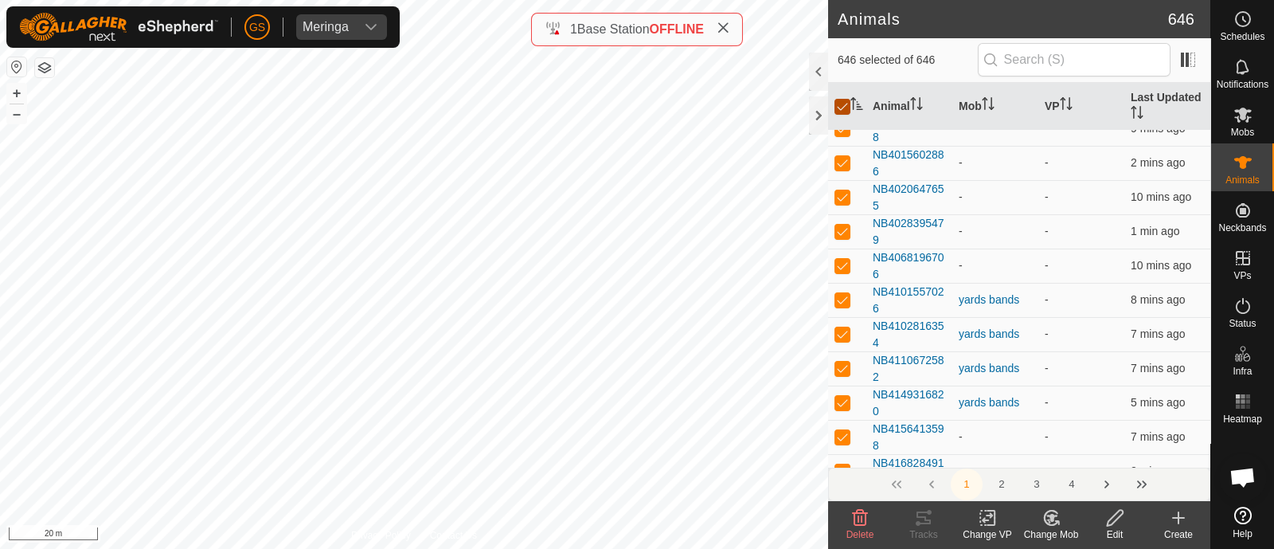
checkbox input "false"
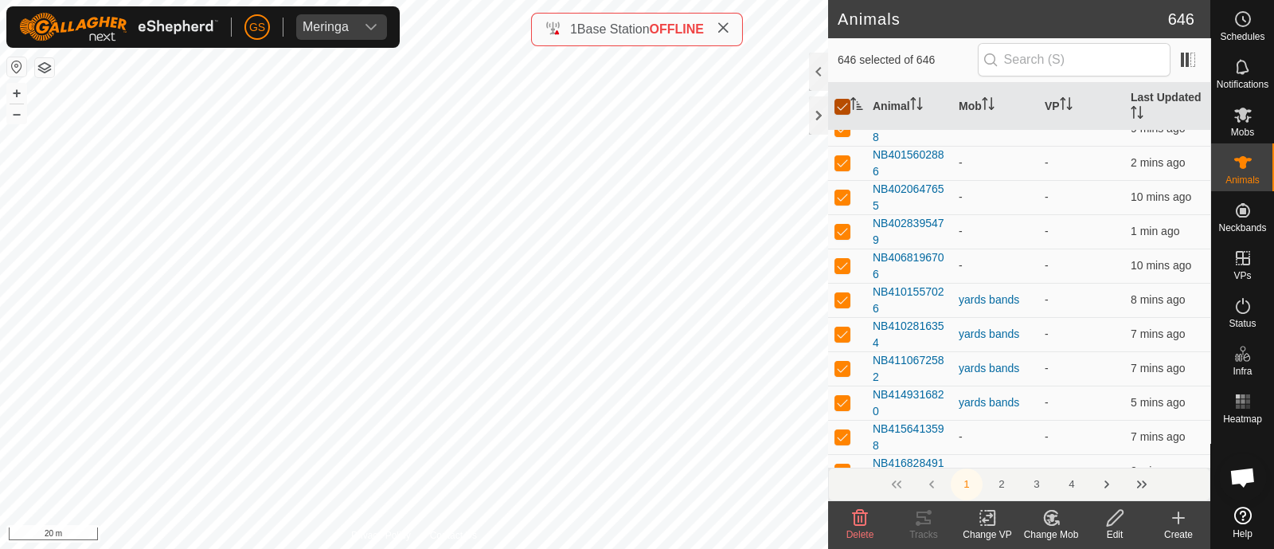
checkbox input "false"
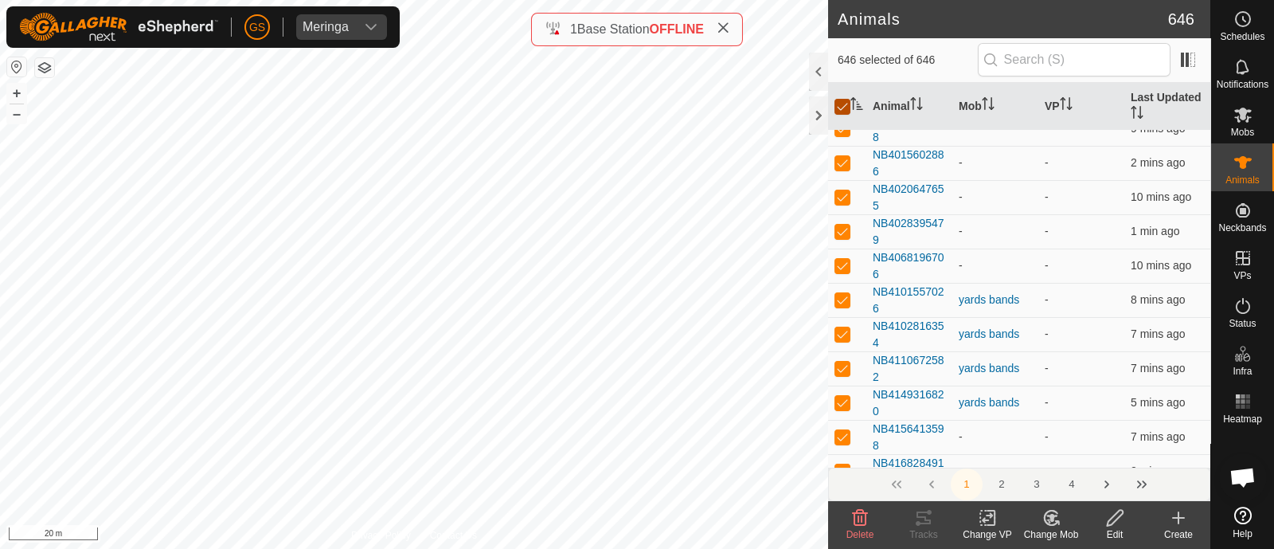
checkbox input "false"
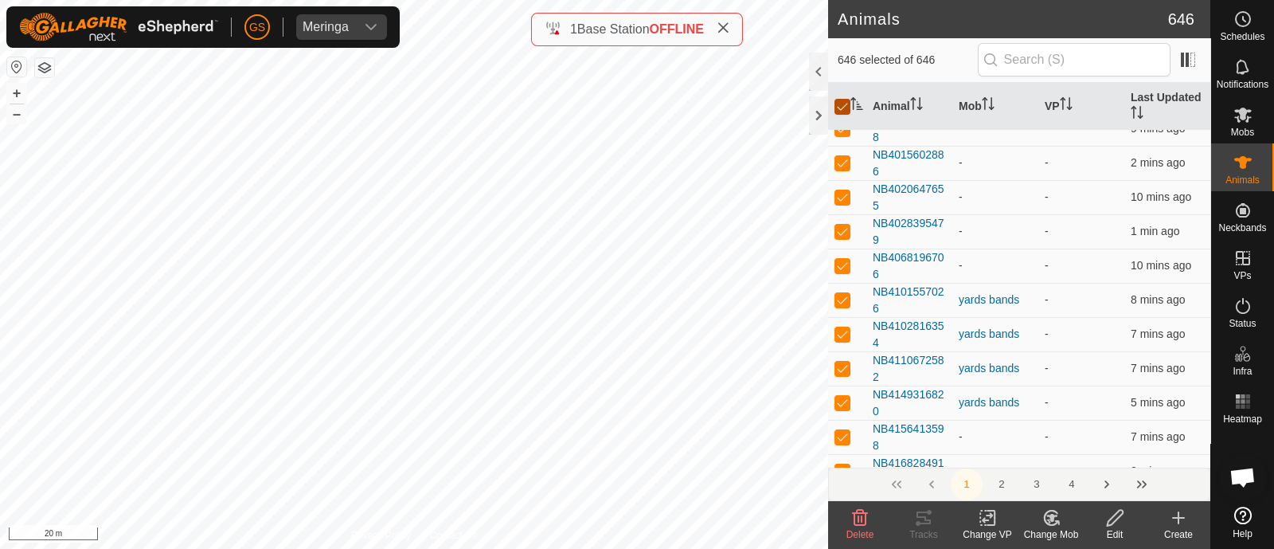
checkbox input "false"
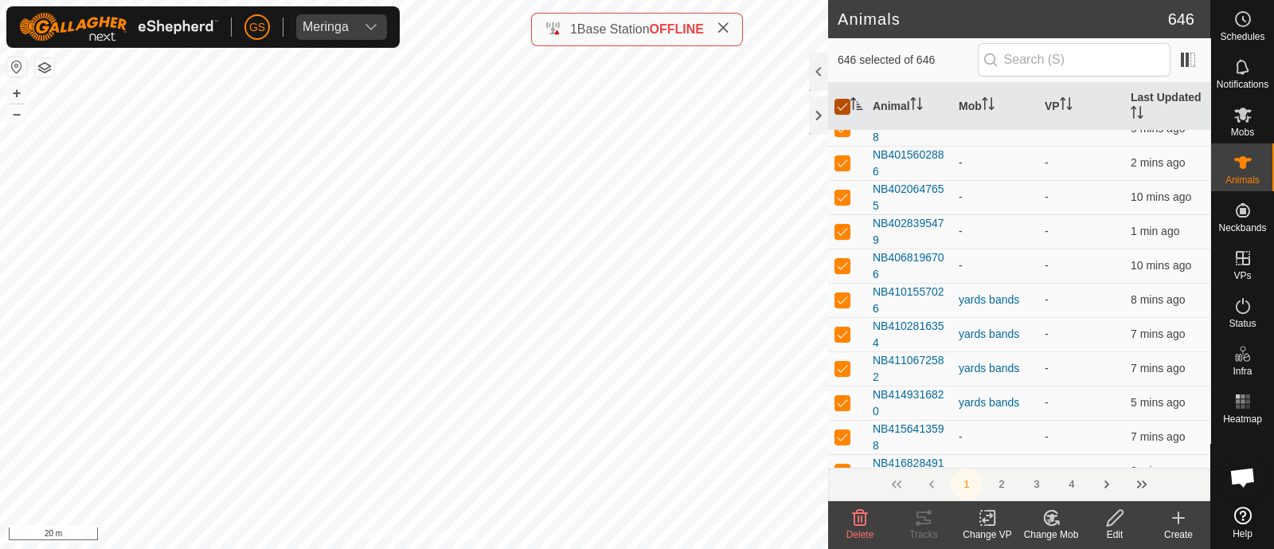
checkbox input "false"
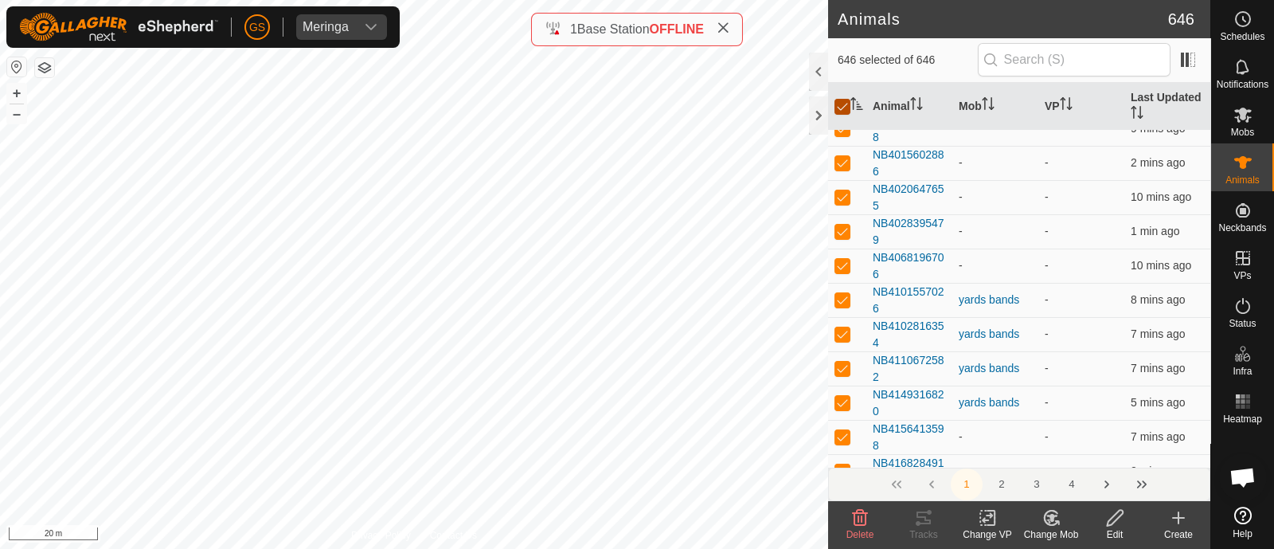
checkbox input "false"
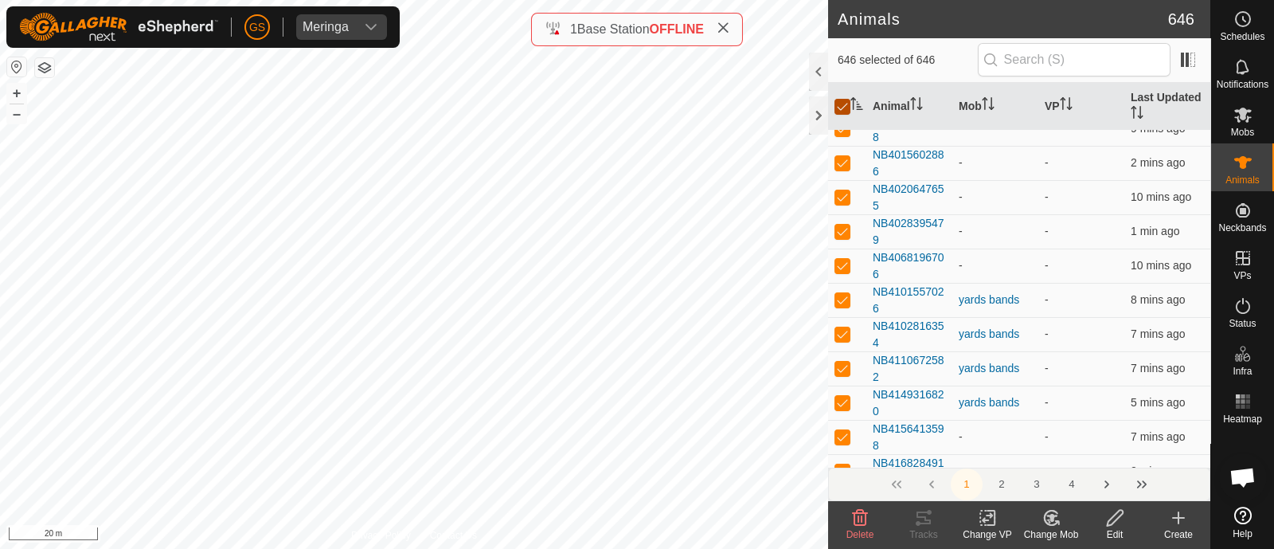
checkbox input "false"
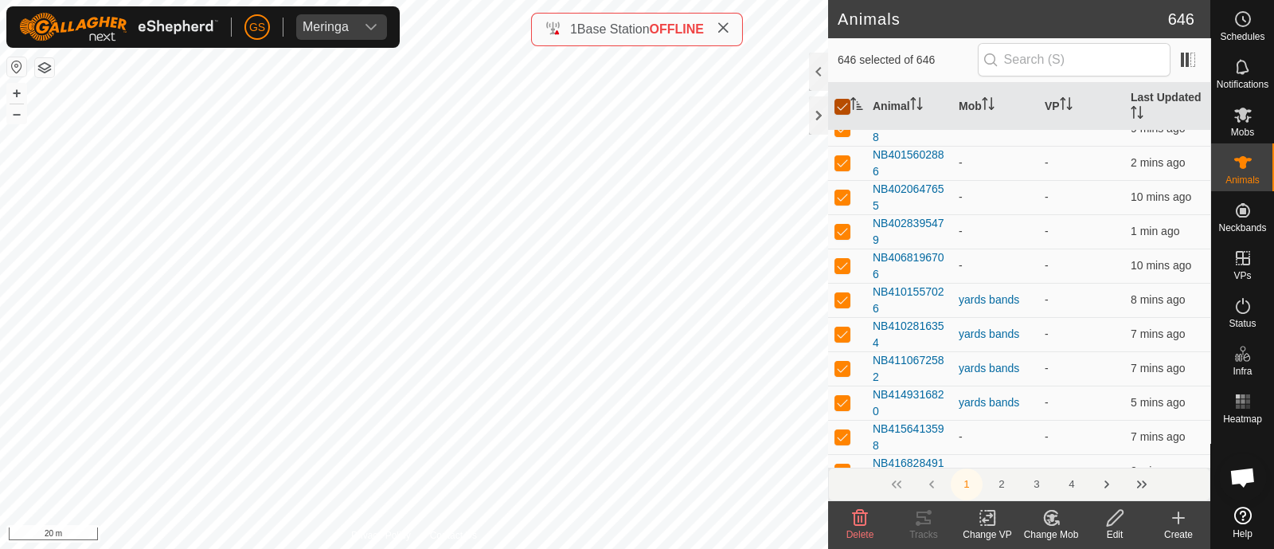
checkbox input "false"
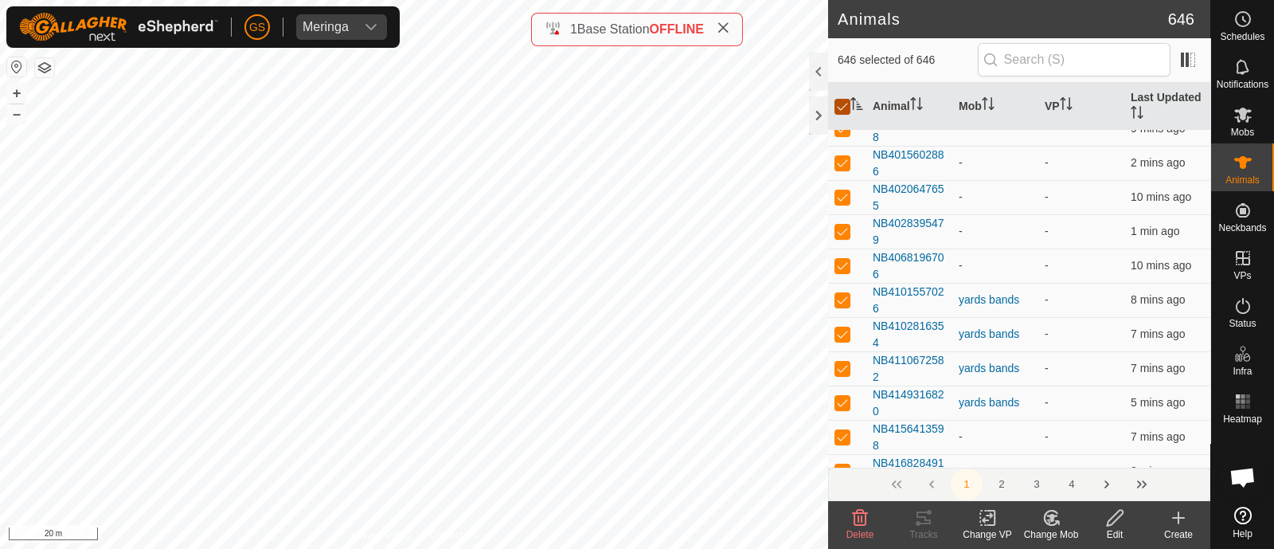
checkbox input "false"
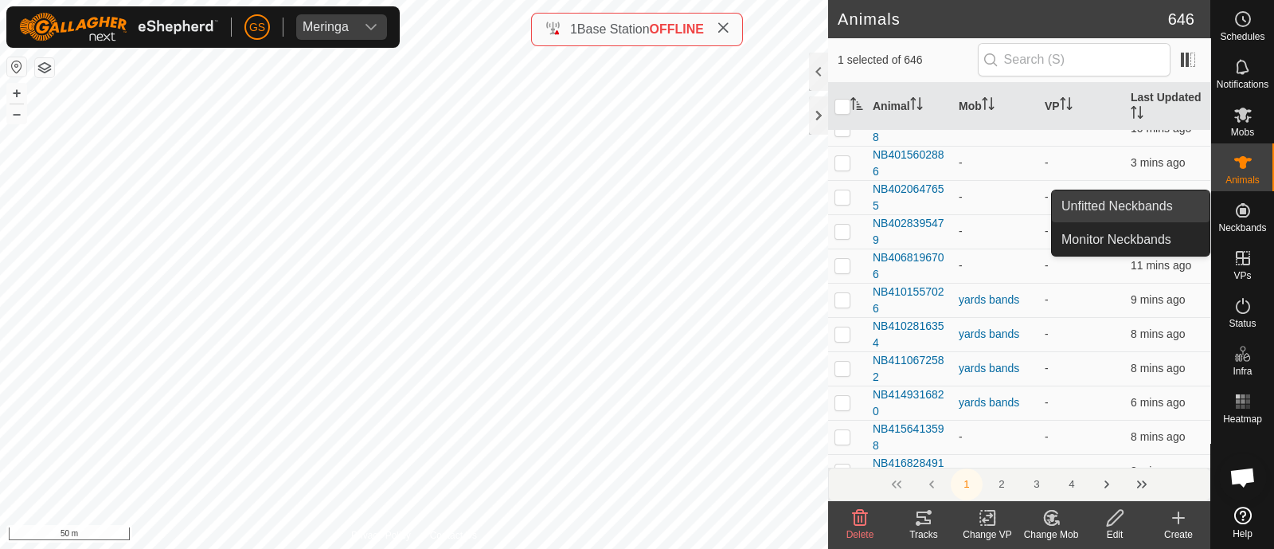
click at [1082, 209] on link "Unfitted Neckbands" at bounding box center [1131, 206] width 158 height 32
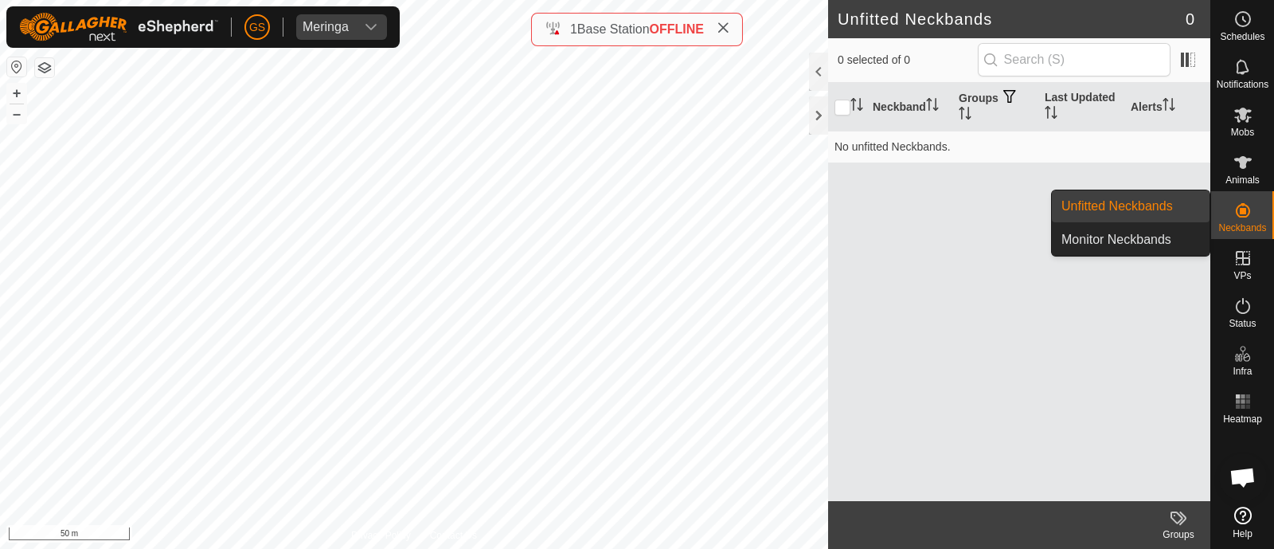
click at [1082, 209] on link "Unfitted Neckbands" at bounding box center [1131, 206] width 158 height 32
click at [1076, 213] on link "Unfitted Neckbands" at bounding box center [1131, 206] width 158 height 32
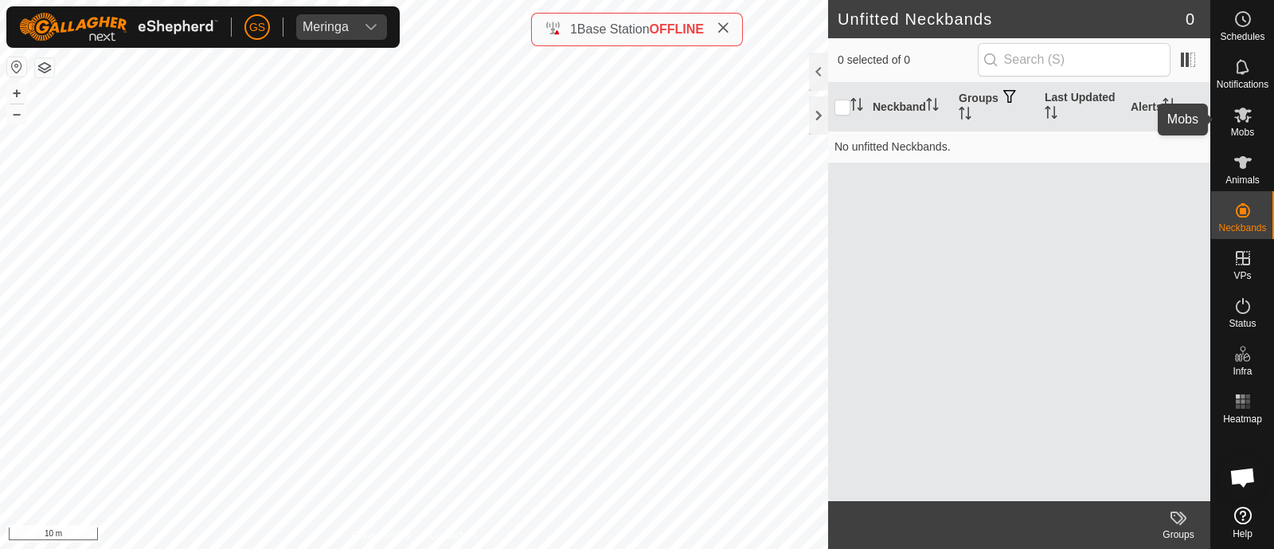
click at [1245, 120] on icon at bounding box center [1243, 114] width 18 height 15
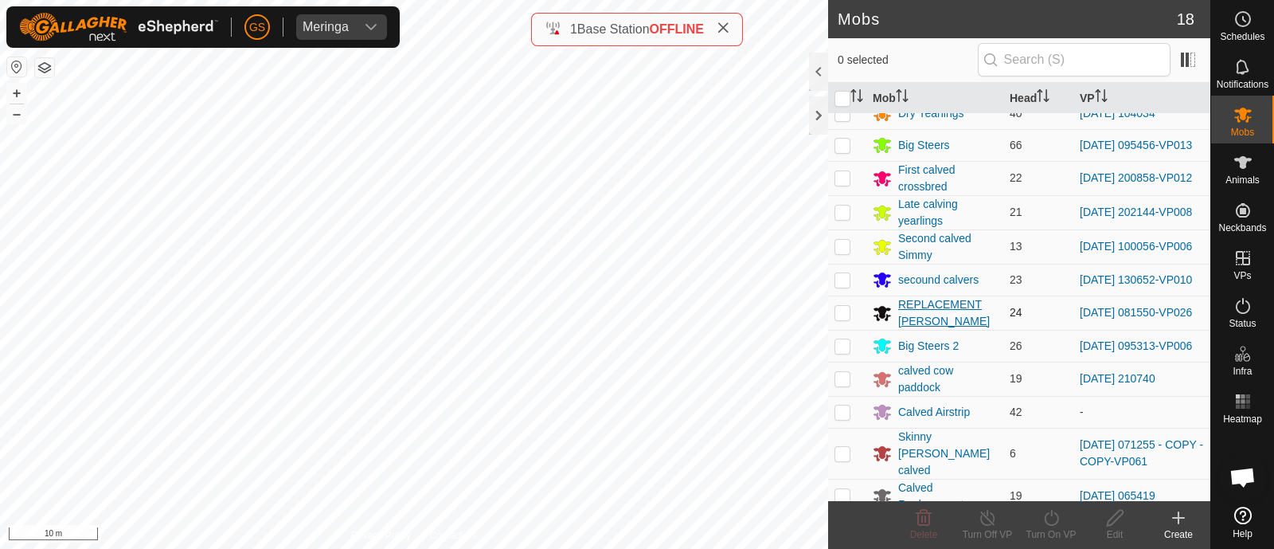
scroll to position [212, 0]
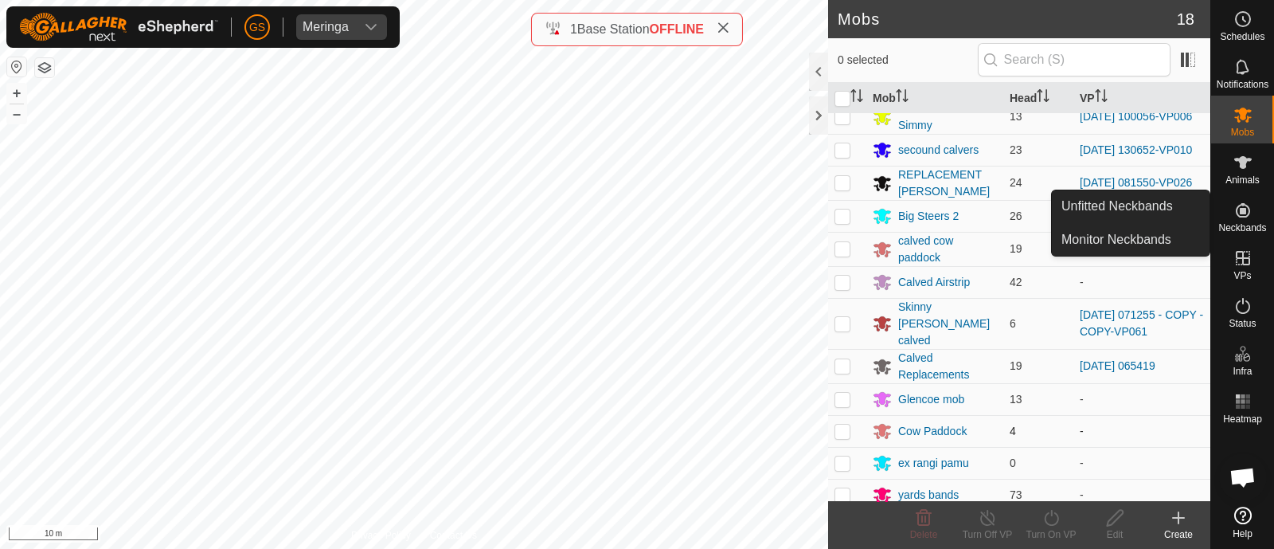
click at [1240, 213] on es-menu-bar "Schedules Notifications Mobs Animals Neckbands VPs Status Infra Heatmap Help Un…" at bounding box center [1242, 274] width 64 height 549
drag, startPoint x: 1198, startPoint y: 216, endPoint x: 1157, endPoint y: 209, distance: 41.9
click at [1157, 209] on link "Unfitted Neckbands" at bounding box center [1131, 206] width 158 height 32
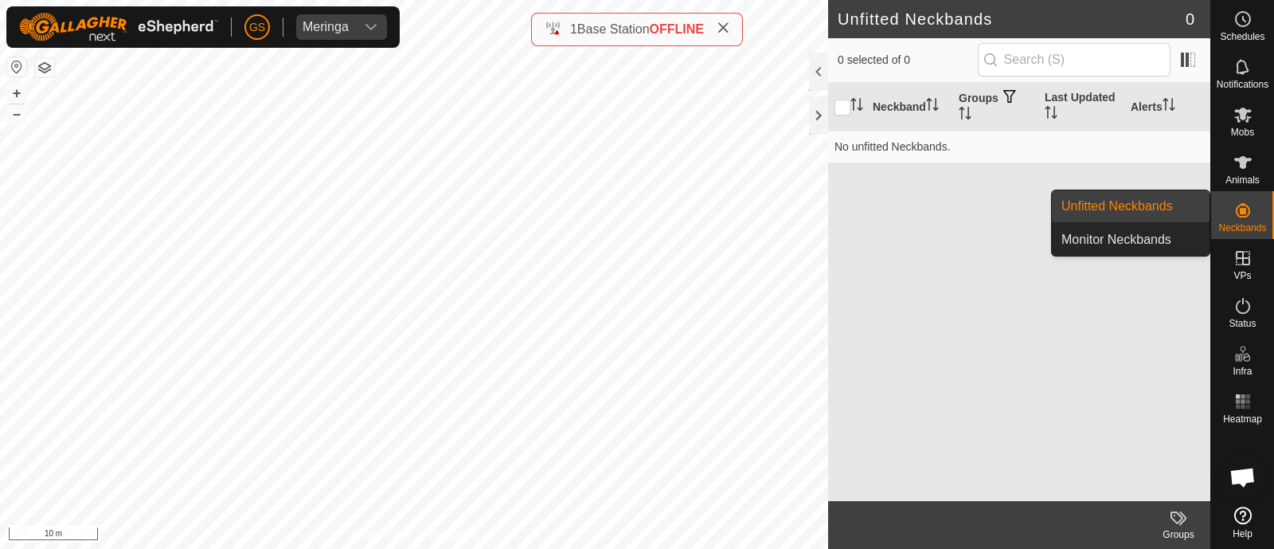
click at [1157, 209] on link "Unfitted Neckbands" at bounding box center [1131, 206] width 158 height 32
click at [1134, 236] on link "Monitor Neckbands" at bounding box center [1131, 240] width 158 height 32
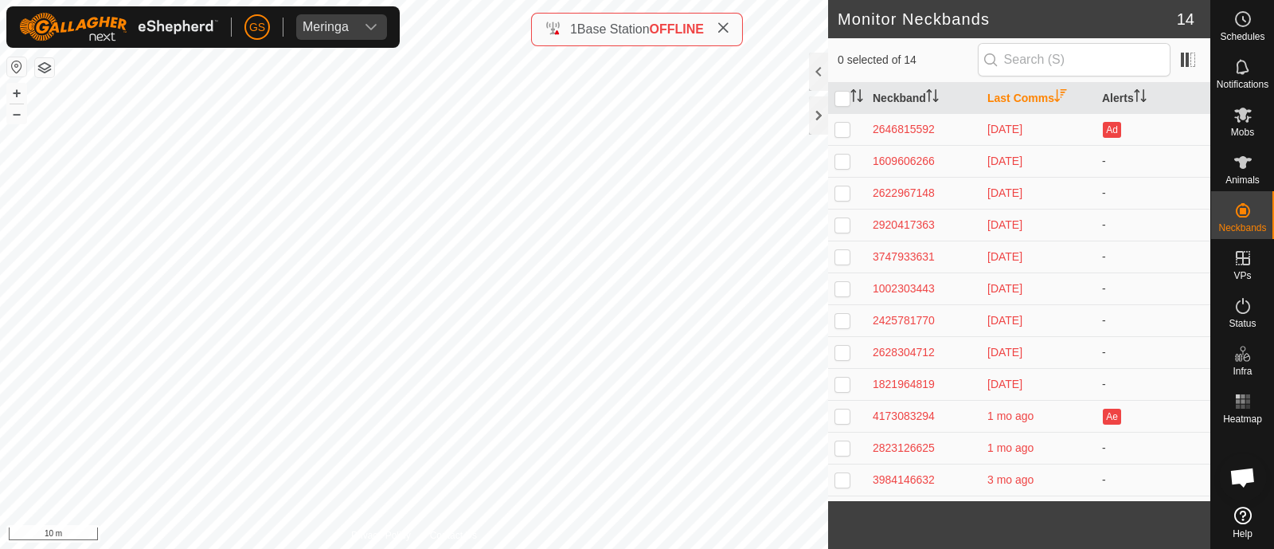
click at [1021, 97] on th "Last Comms" at bounding box center [1038, 98] width 115 height 31
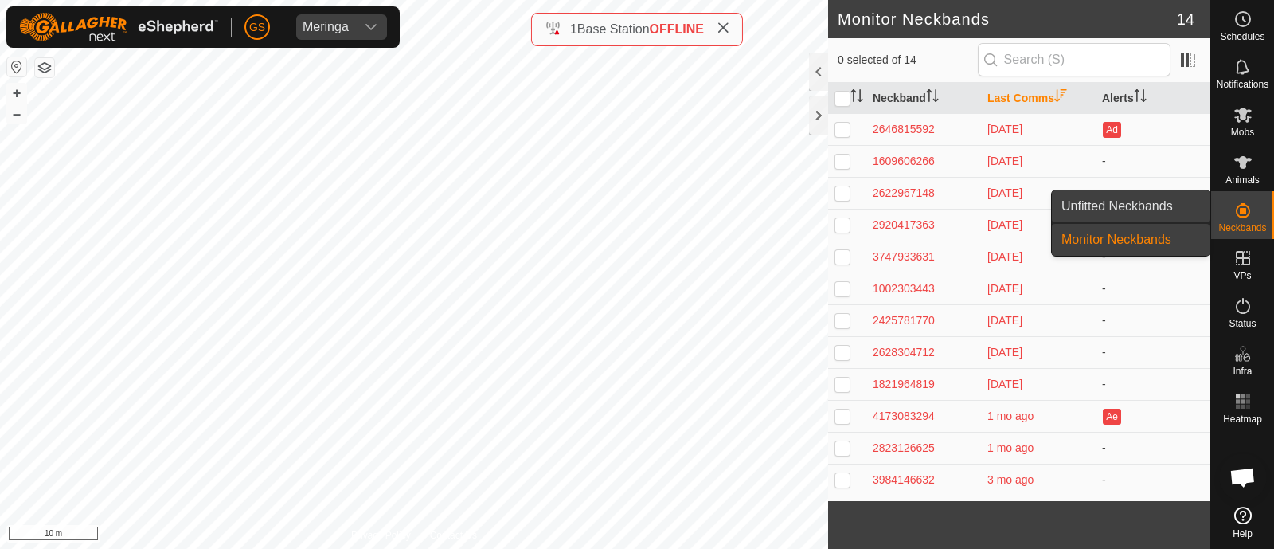
click at [1152, 216] on link "Unfitted Neckbands" at bounding box center [1131, 206] width 158 height 32
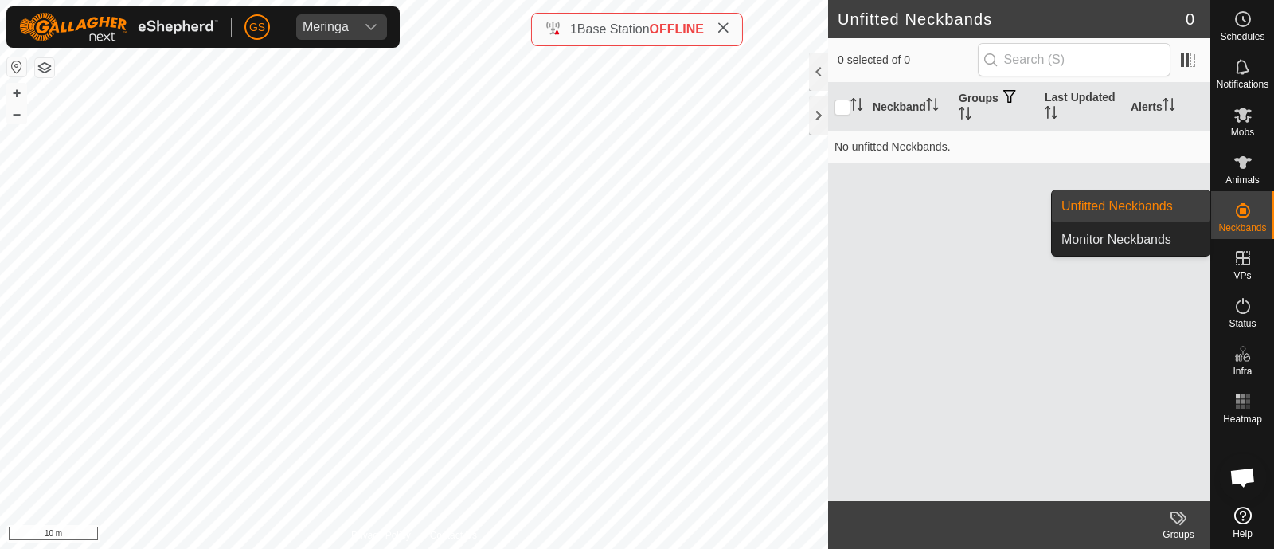
click at [1152, 216] on link "Unfitted Neckbands" at bounding box center [1131, 206] width 158 height 32
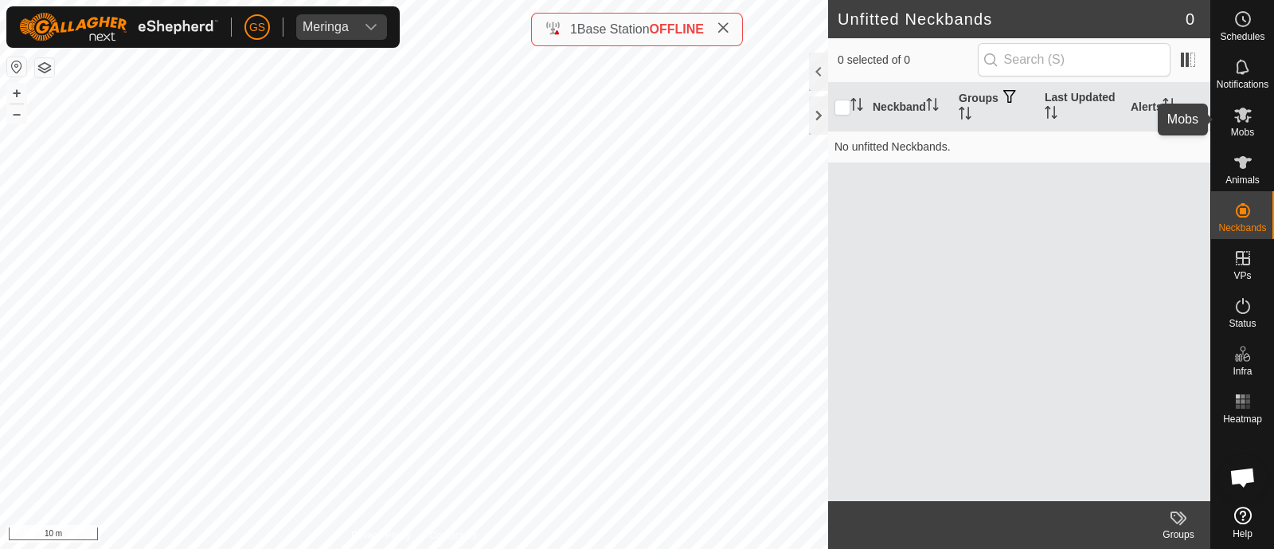
click at [1235, 127] on span "Mobs" at bounding box center [1242, 132] width 23 height 10
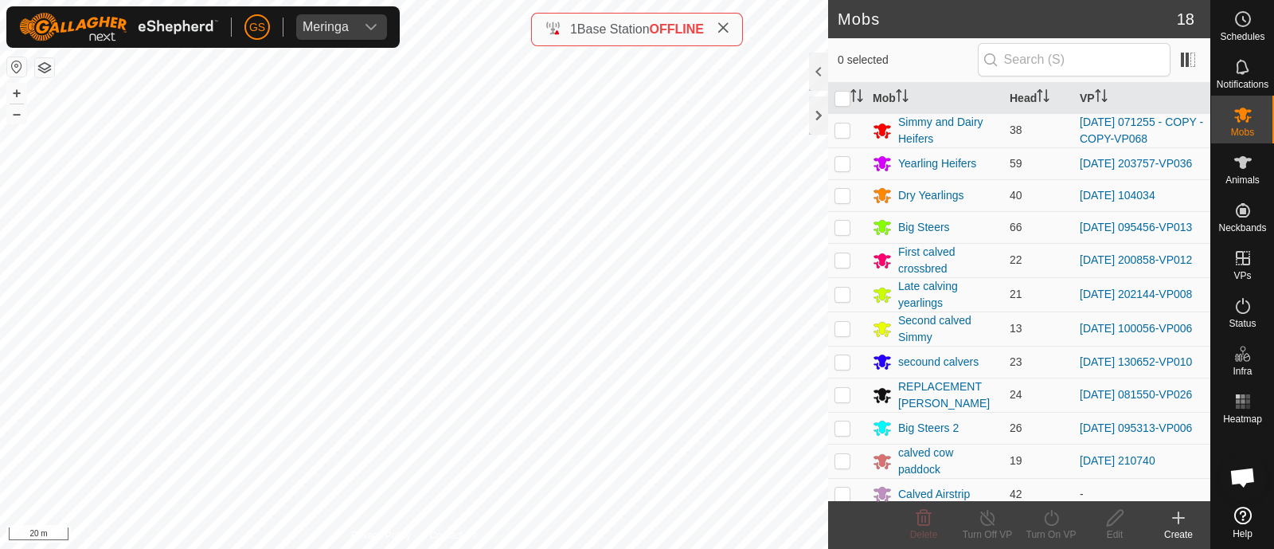
click at [721, 27] on icon at bounding box center [723, 27] width 13 height 13
